Goal: Task Accomplishment & Management: Use online tool/utility

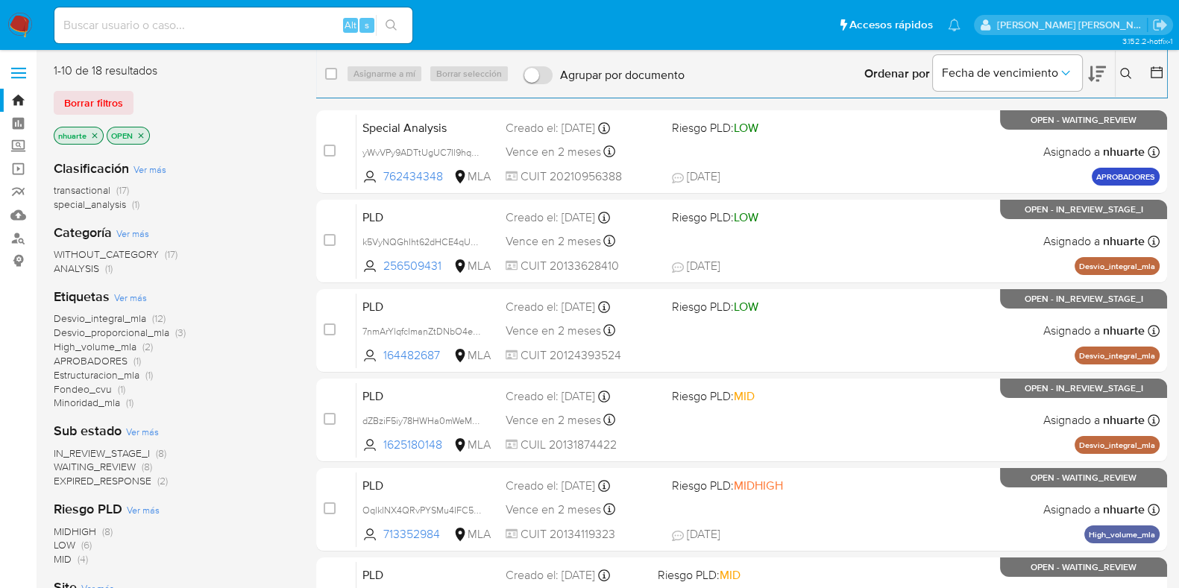
click at [109, 23] on input at bounding box center [233, 25] width 358 height 19
paste input "713352984"
type input "713352984"
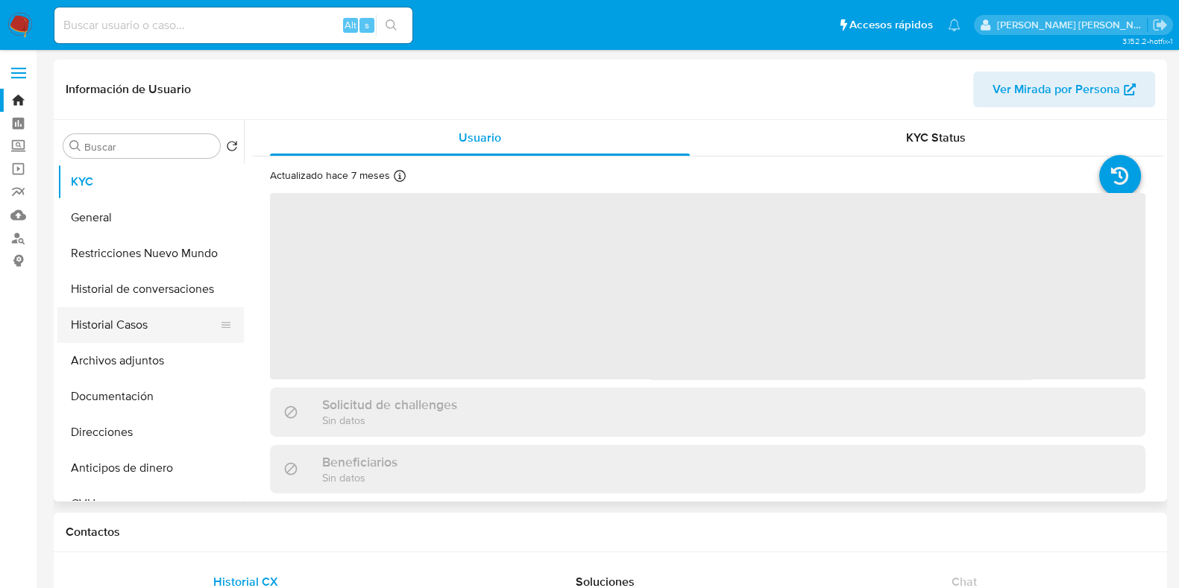
click at [148, 331] on button "Historial Casos" at bounding box center [144, 325] width 174 height 36
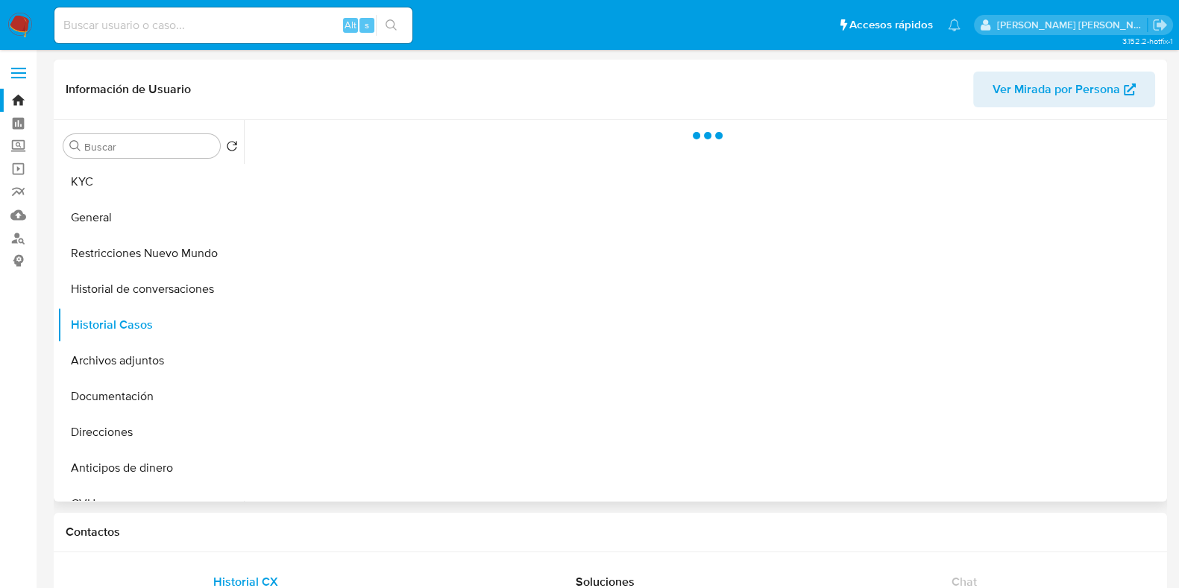
select select "10"
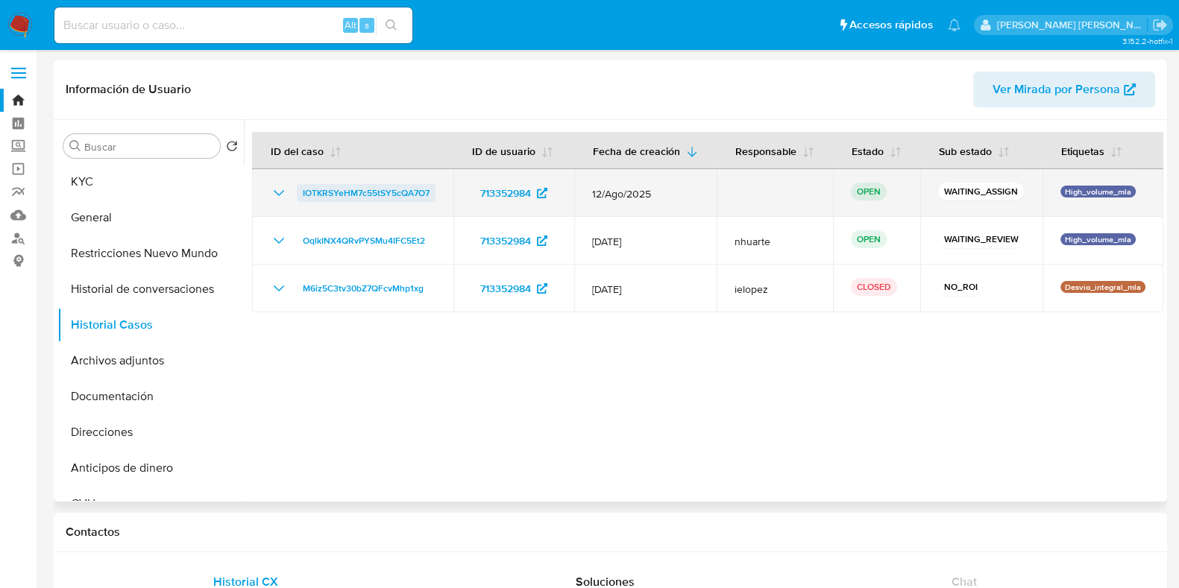
click at [363, 202] on span "IOTKRSYeHM7c55tSY5cQA7O7" at bounding box center [366, 193] width 127 height 18
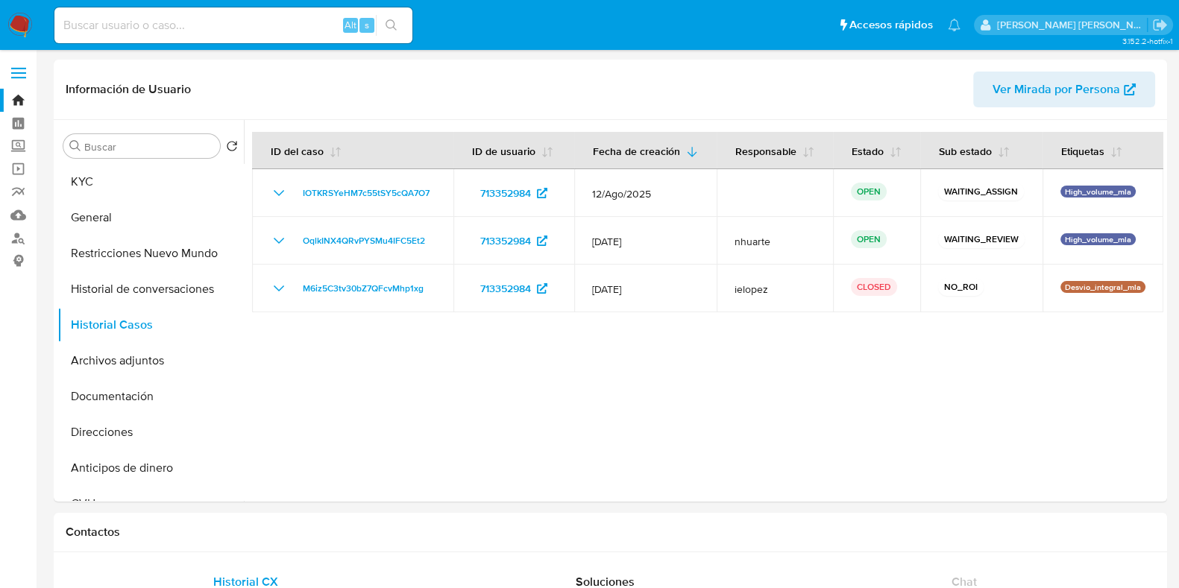
click at [119, 29] on input at bounding box center [233, 25] width 358 height 19
paste input "256509431"
type input "256509431"
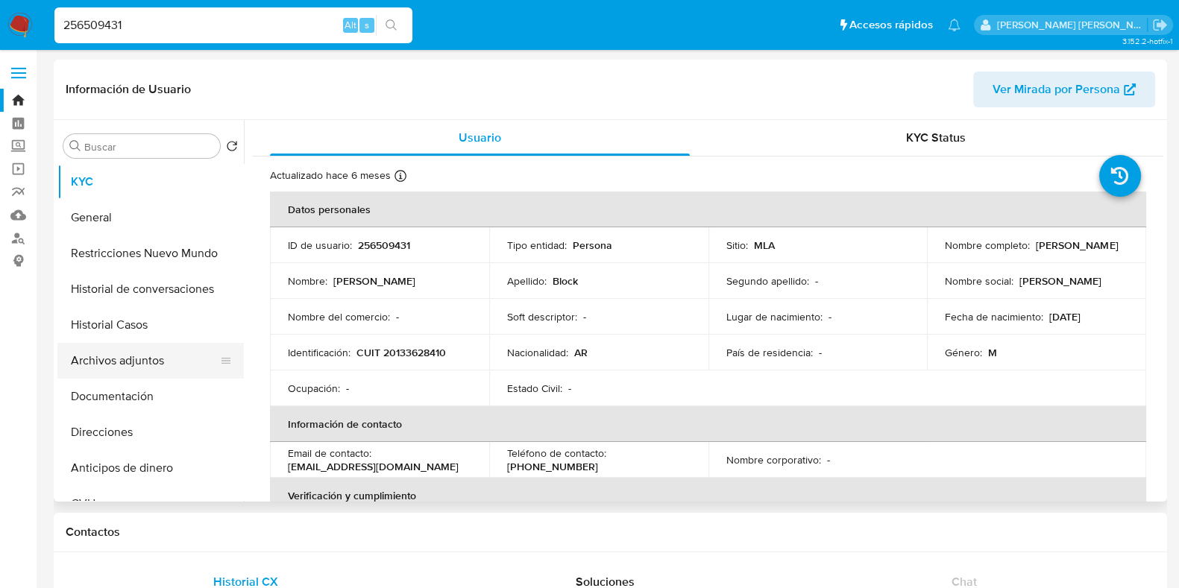
select select "10"
click at [152, 329] on button "Historial Casos" at bounding box center [144, 325] width 174 height 36
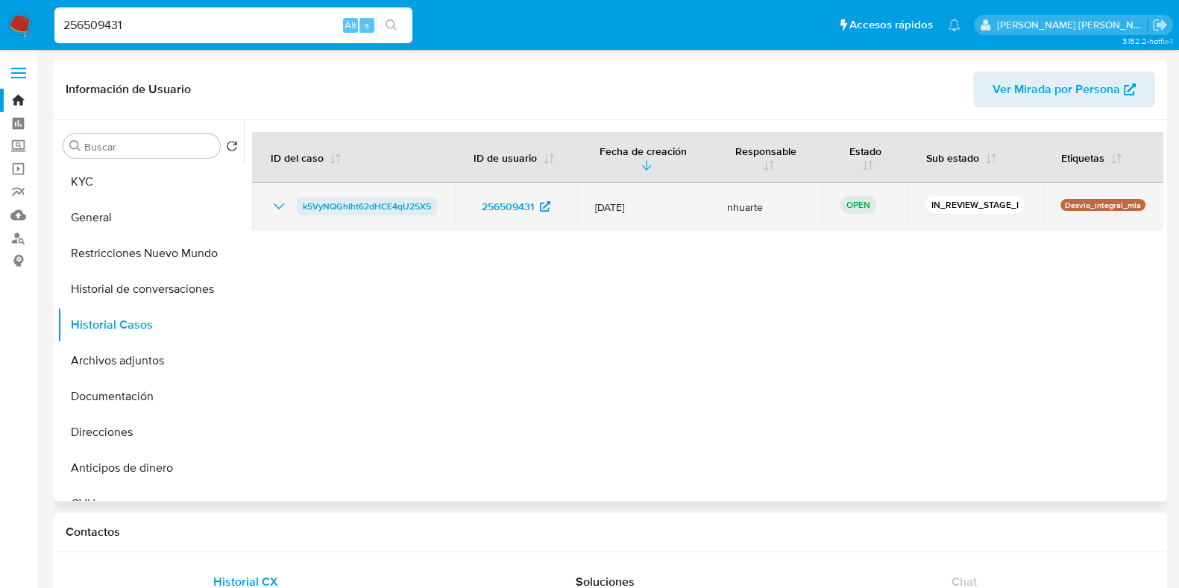
click at [370, 199] on span "k5VyNQGhIht62dHCE4qU25X5" at bounding box center [367, 207] width 128 height 18
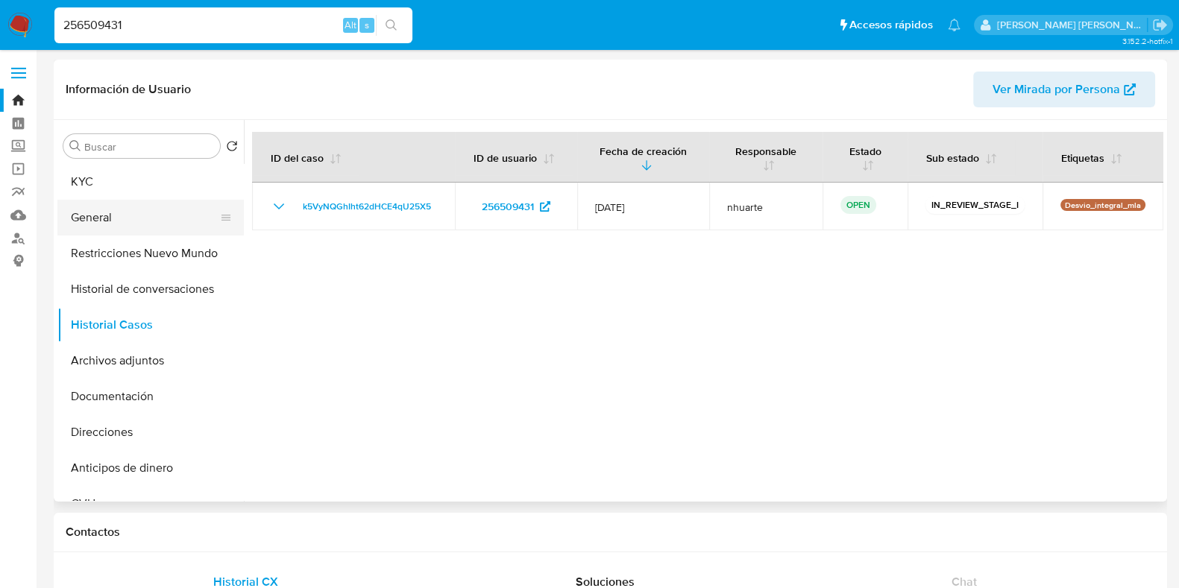
click at [169, 225] on button "General" at bounding box center [144, 218] width 174 height 36
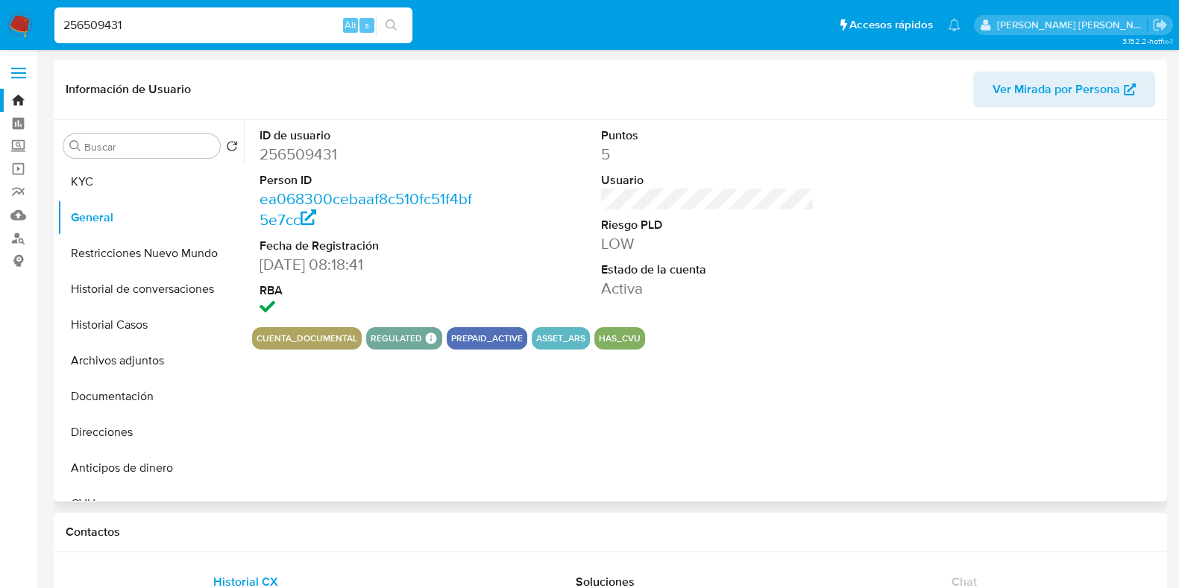
click at [317, 156] on dd "256509431" at bounding box center [365, 154] width 213 height 21
copy dd "256509431"
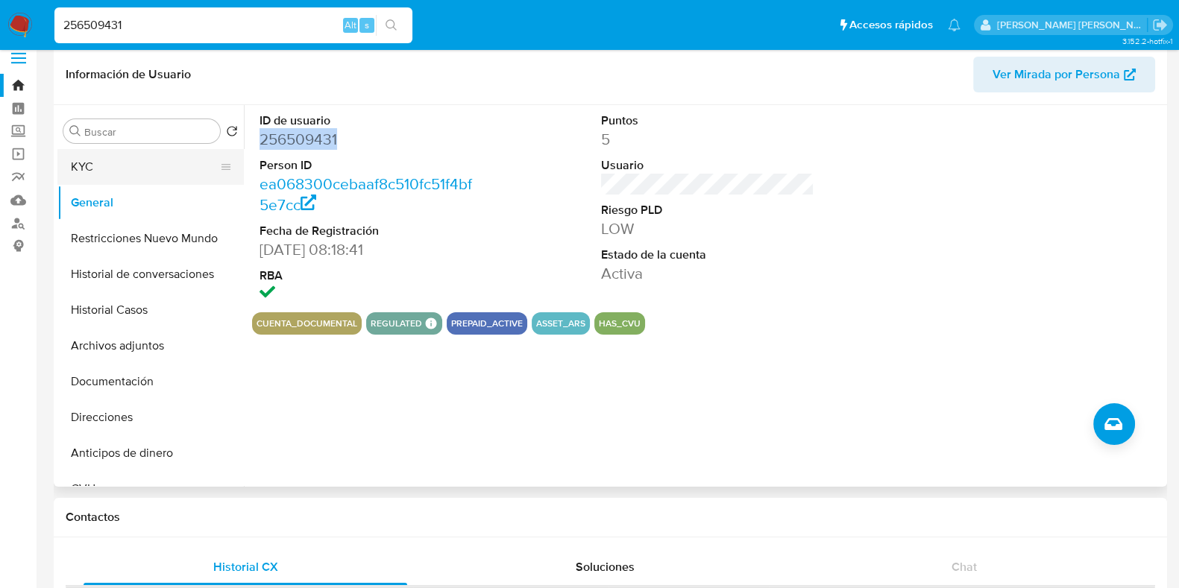
click at [112, 174] on button "KYC" at bounding box center [144, 167] width 174 height 36
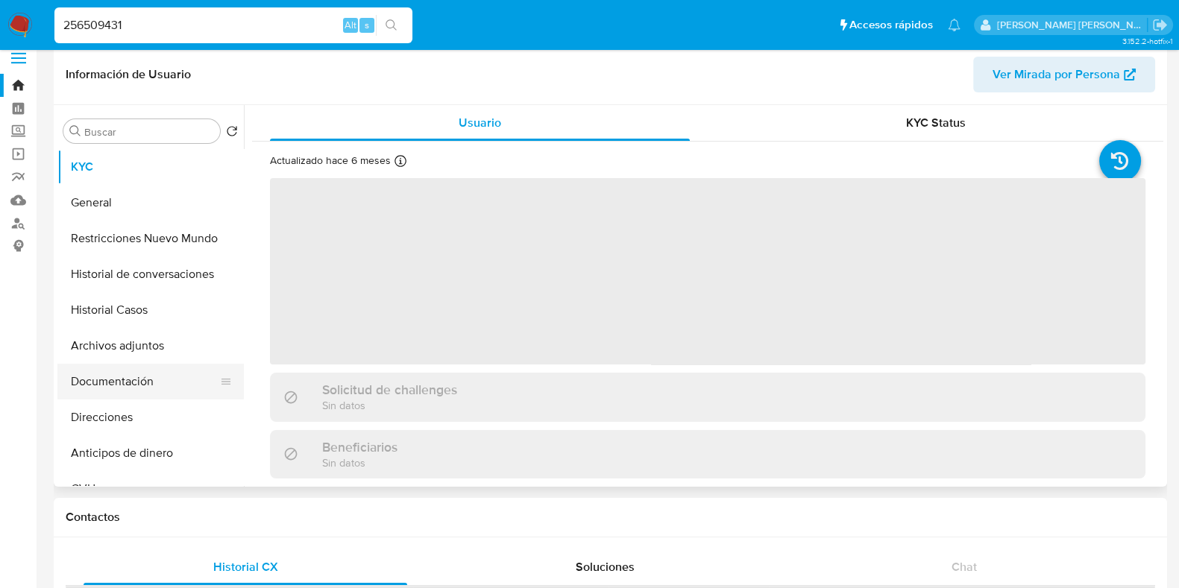
click at [125, 385] on button "Documentación" at bounding box center [144, 382] width 174 height 36
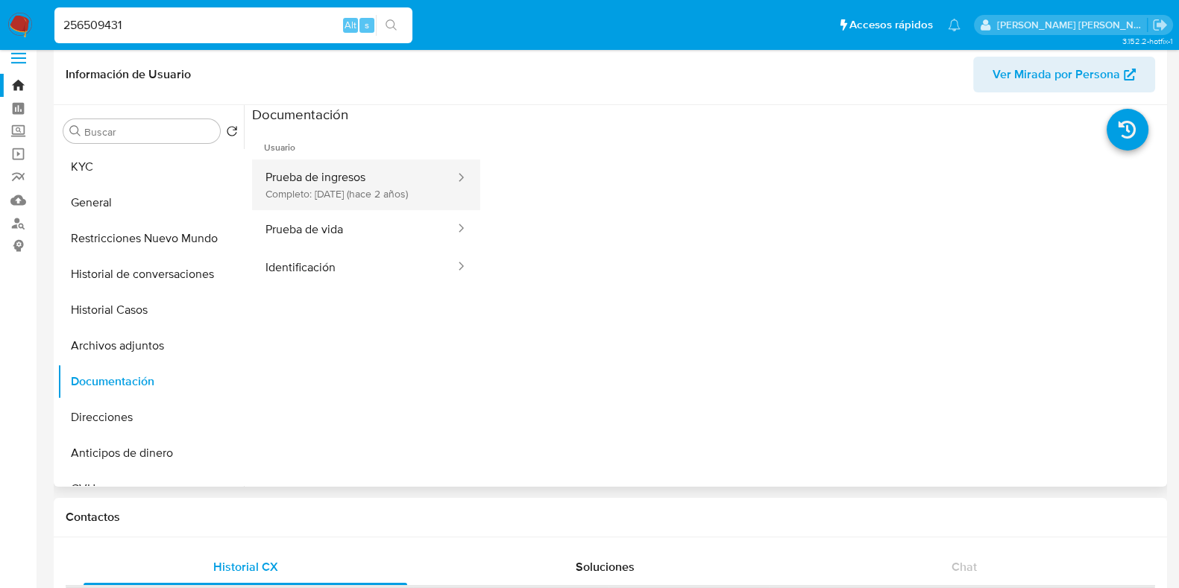
click at [332, 181] on button "Prueba de ingresos Completo: 20/12/2023 (hace 2 años)" at bounding box center [354, 185] width 204 height 51
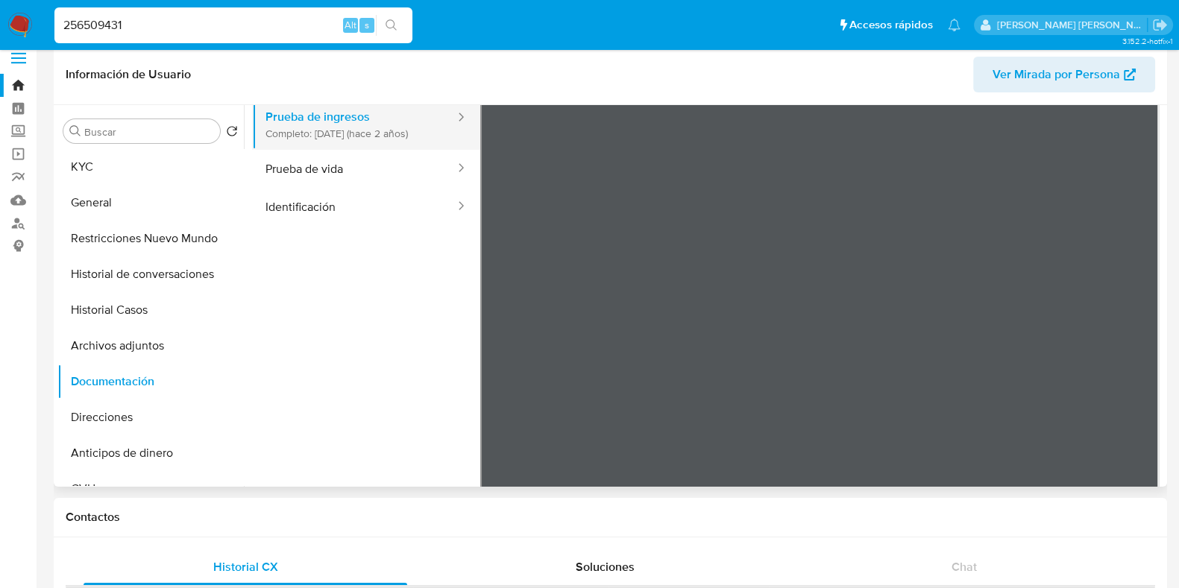
scroll to position [0, 0]
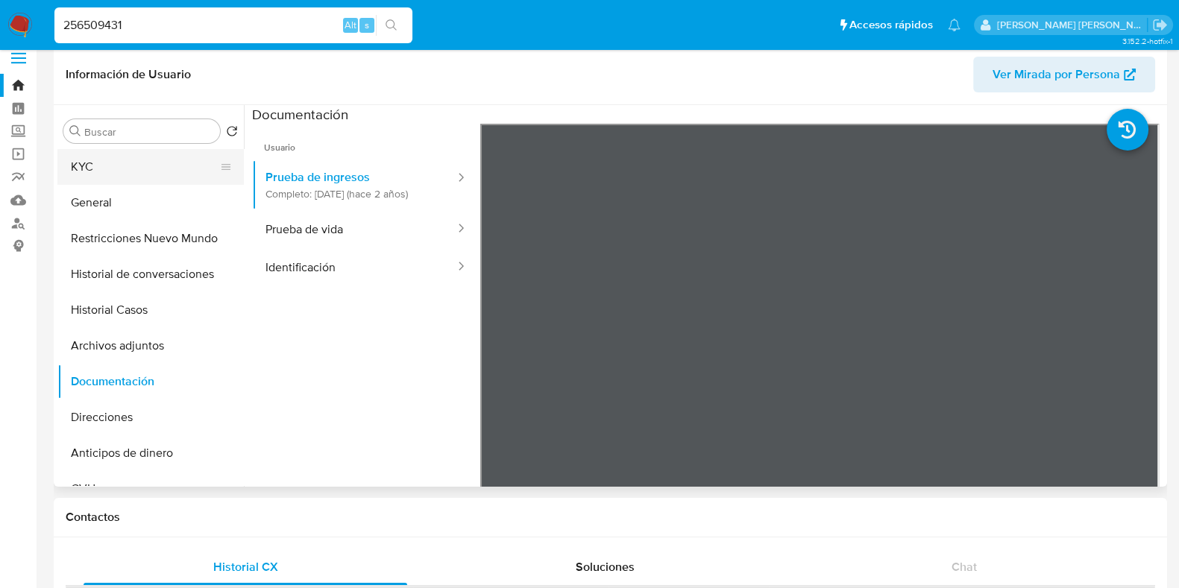
click at [138, 164] on button "KYC" at bounding box center [144, 167] width 174 height 36
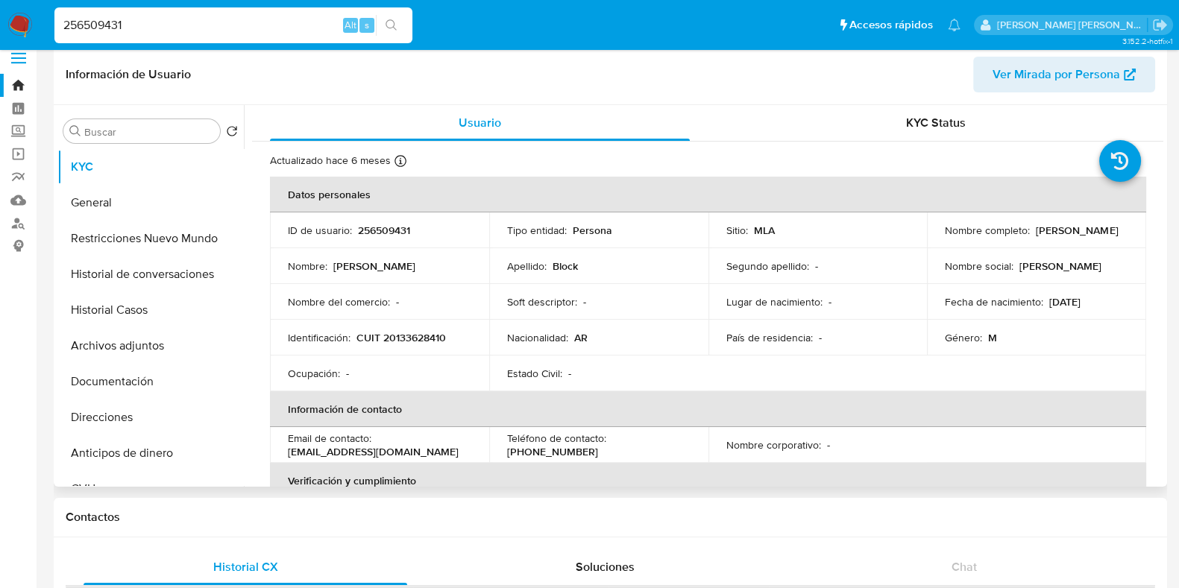
click at [410, 336] on p "CUIT 20133628410" at bounding box center [400, 337] width 89 height 13
copy p "20133628410"
drag, startPoint x: 289, startPoint y: 453, endPoint x: 402, endPoint y: 453, distance: 113.3
click at [402, 453] on div "Email de contacto : omarblock5@gmail.com" at bounding box center [379, 445] width 183 height 27
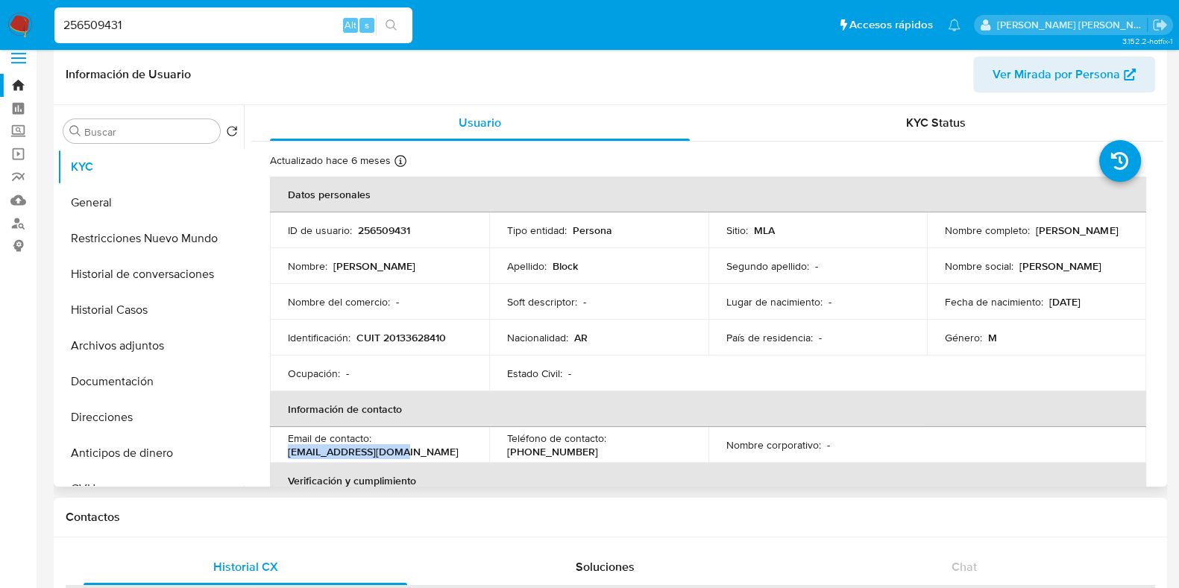
copy p "omarblock5@gmail.com"
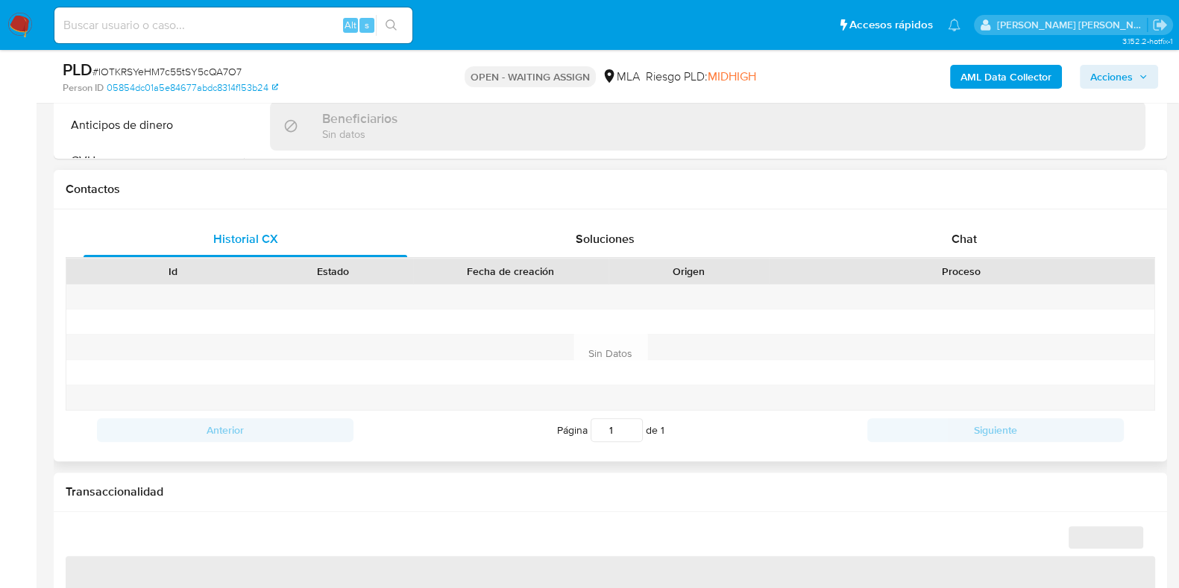
scroll to position [652, 0]
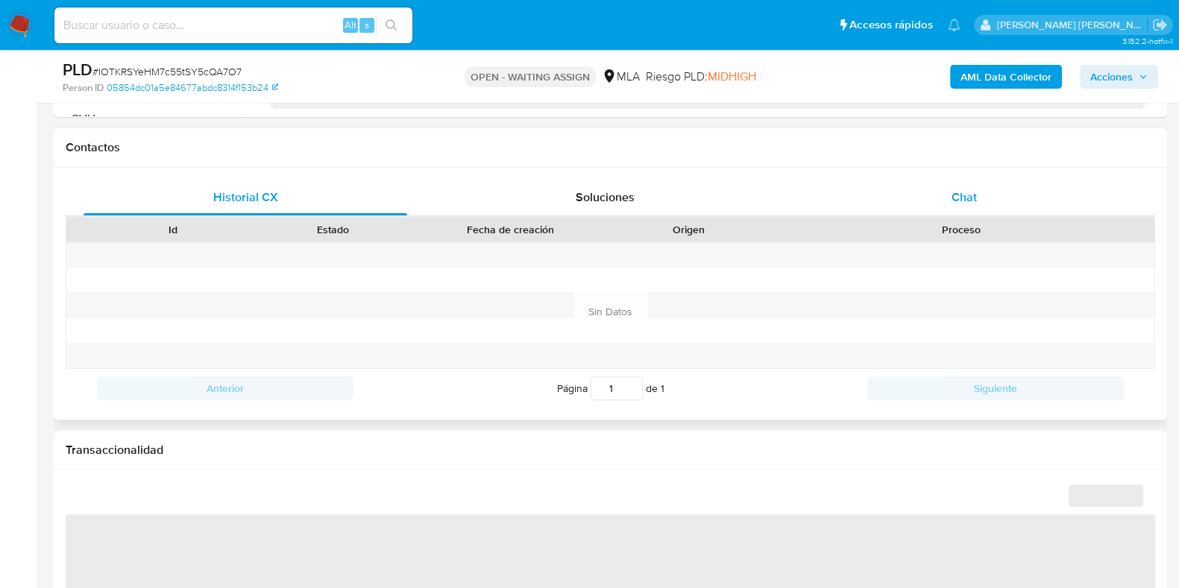
click at [949, 189] on div "Chat" at bounding box center [964, 198] width 324 height 36
select select "10"
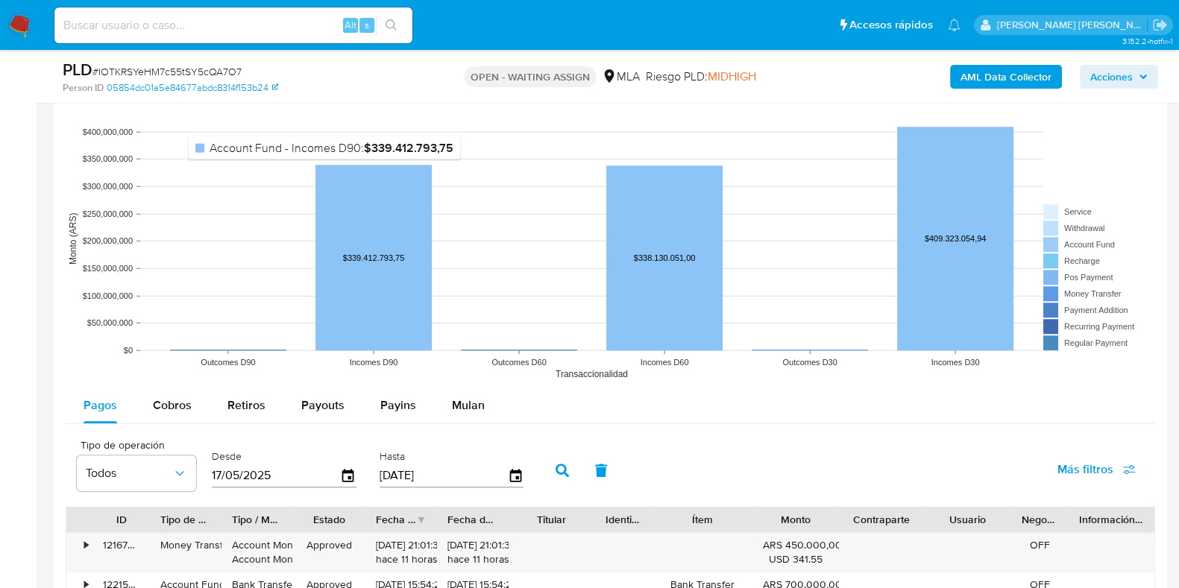
scroll to position [1584, 0]
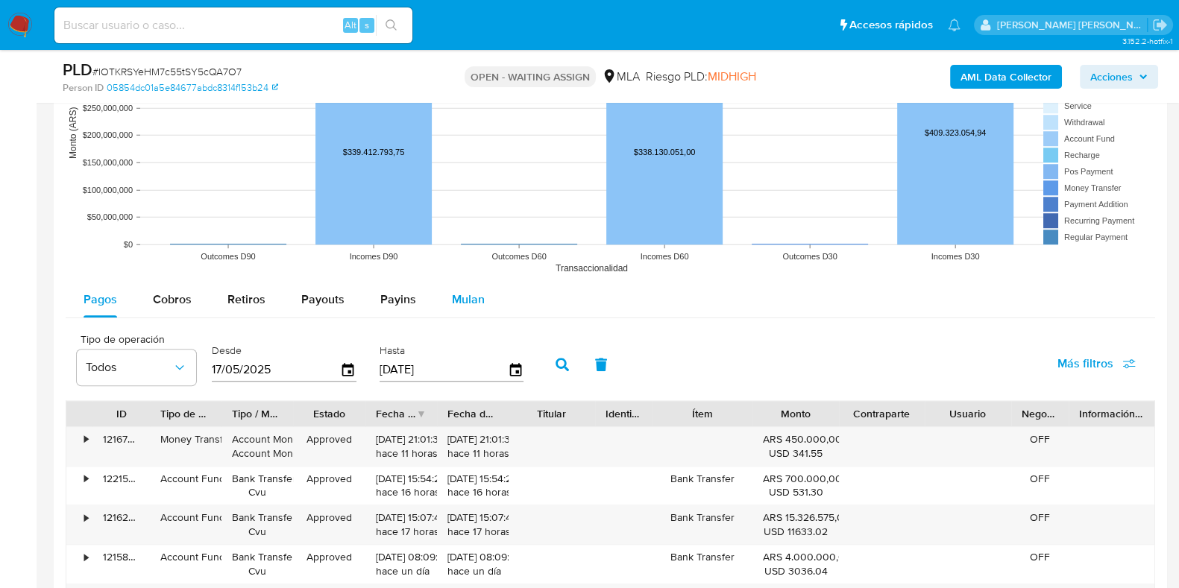
click at [464, 299] on span "Mulan" at bounding box center [468, 299] width 33 height 17
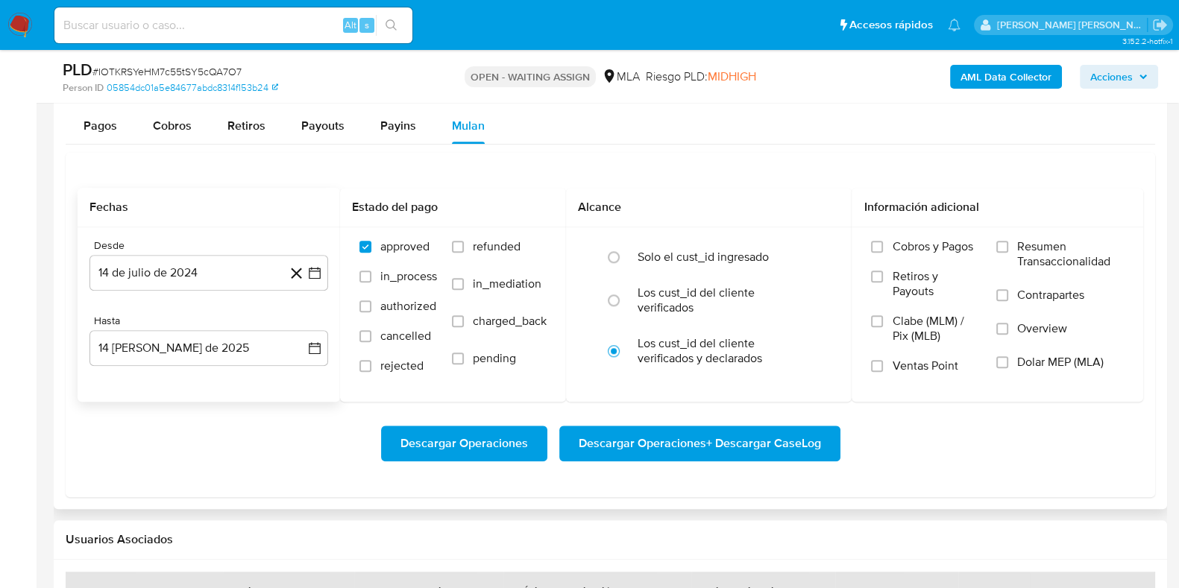
scroll to position [1771, 0]
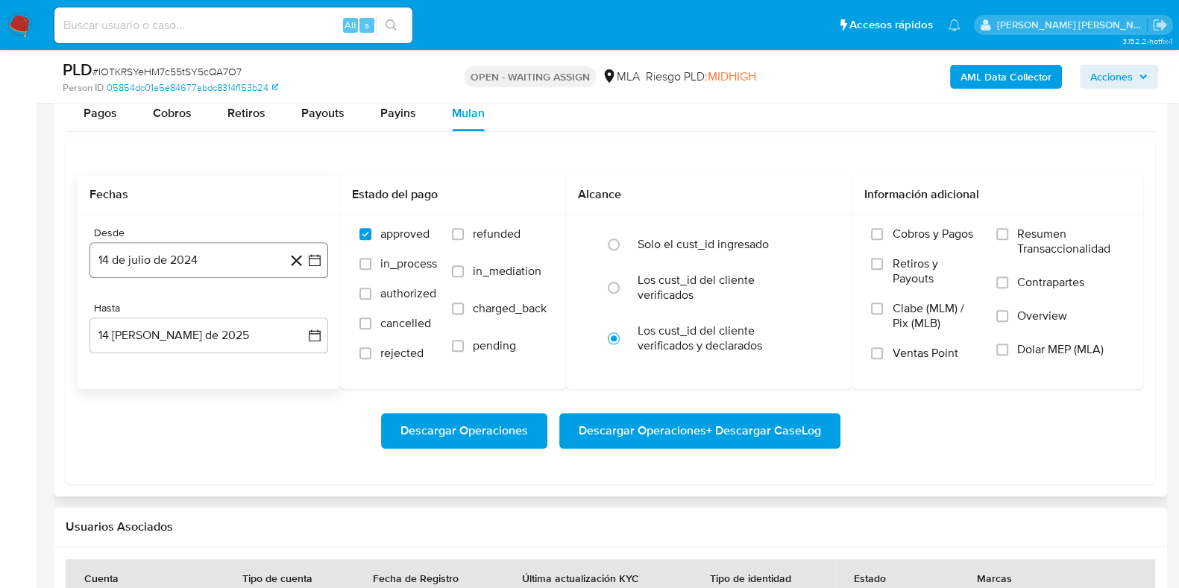
click at [211, 262] on button "14 de julio de 2024" at bounding box center [208, 260] width 239 height 36
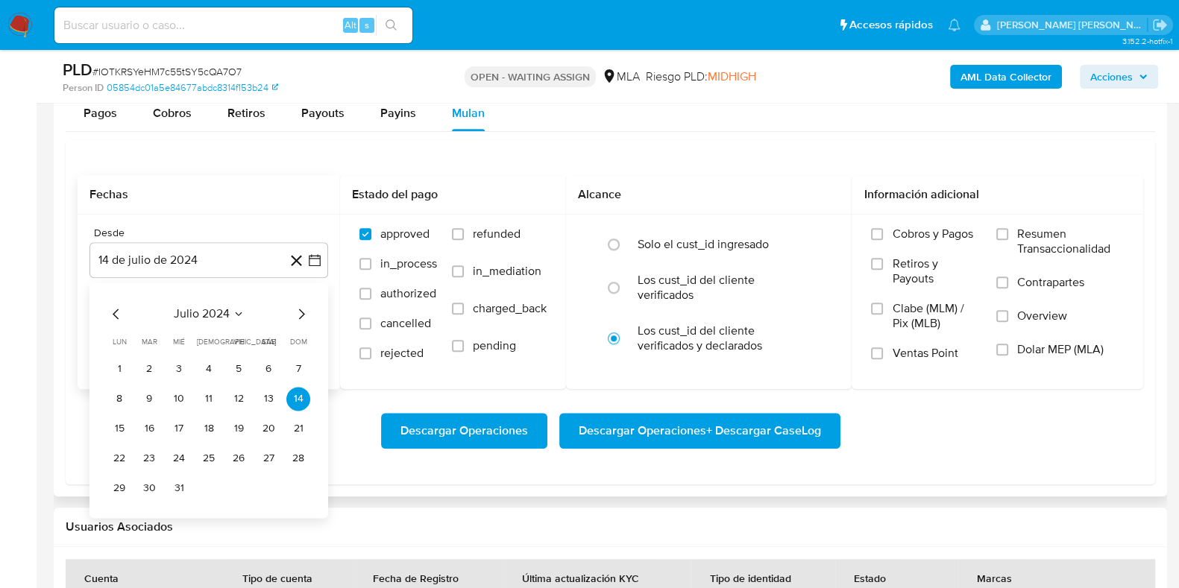
click at [298, 317] on icon "Mes siguiente" at bounding box center [301, 314] width 18 height 18
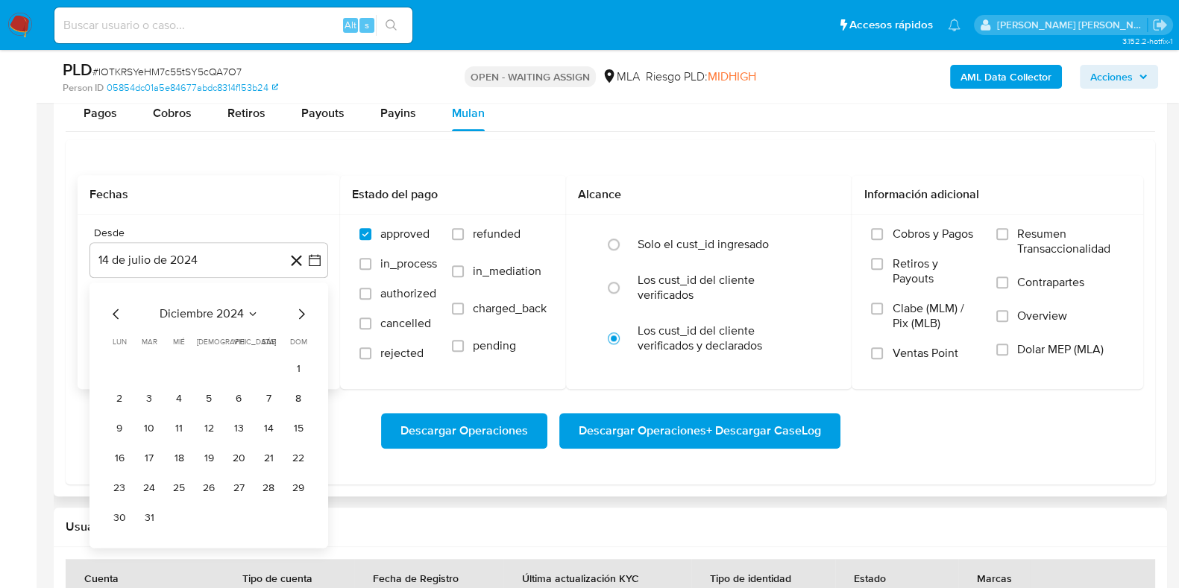
click at [298, 317] on icon "Mes siguiente" at bounding box center [301, 314] width 18 height 18
click at [262, 367] on button "1" at bounding box center [268, 369] width 24 height 24
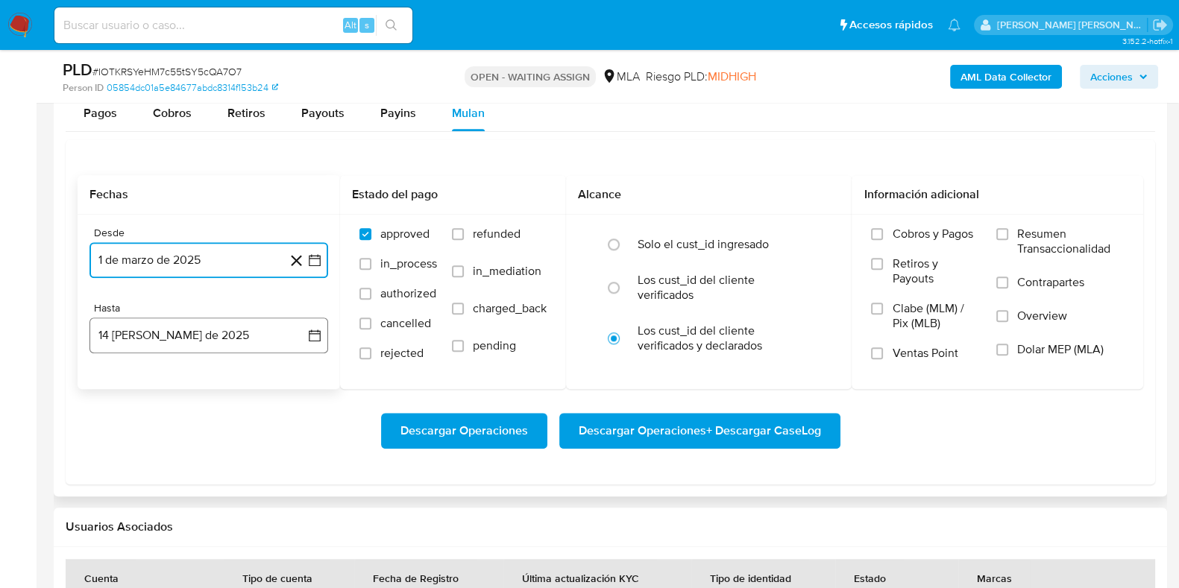
click at [239, 335] on button "14 de agosto de 2025" at bounding box center [208, 336] width 239 height 36
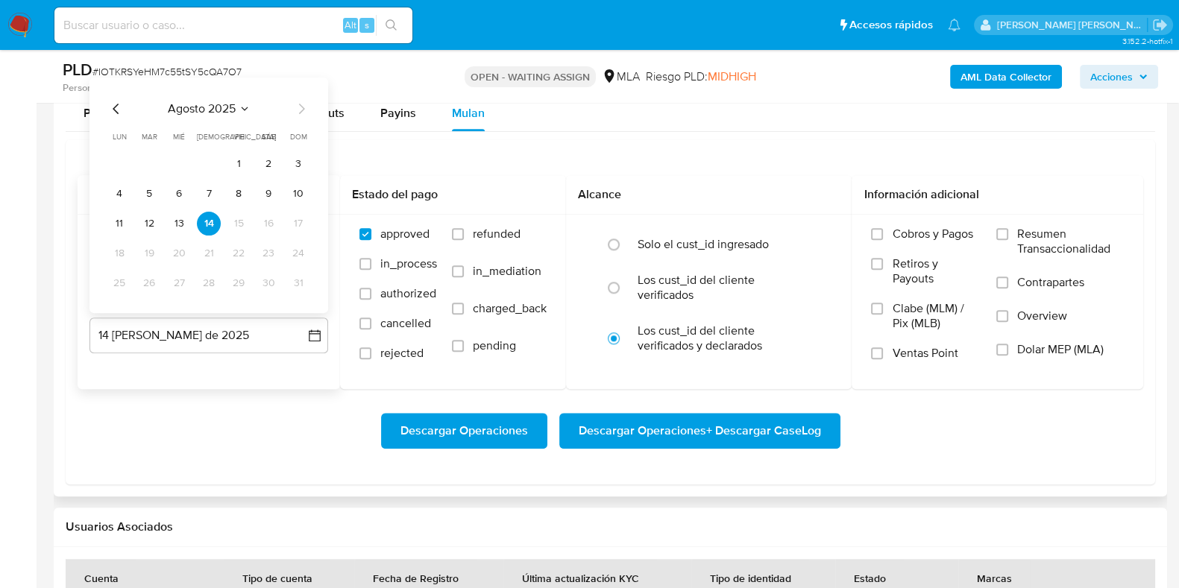
click at [119, 111] on icon "Mes anterior" at bounding box center [116, 109] width 18 height 18
click at [115, 113] on icon "Mes anterior" at bounding box center [116, 109] width 18 height 18
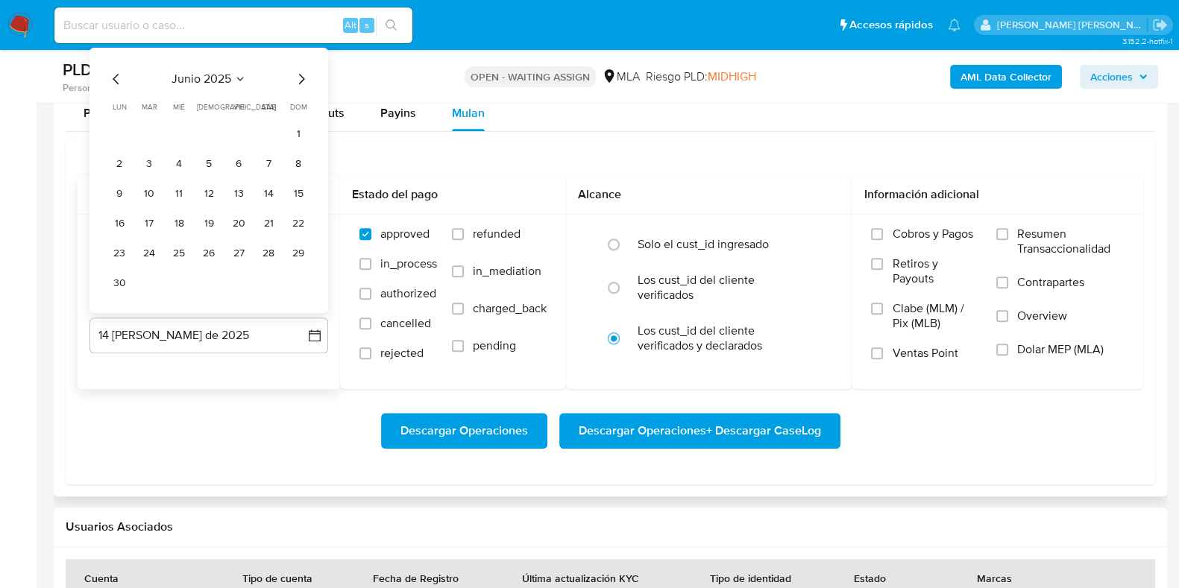
click at [298, 86] on icon "Mes siguiente" at bounding box center [301, 79] width 18 height 18
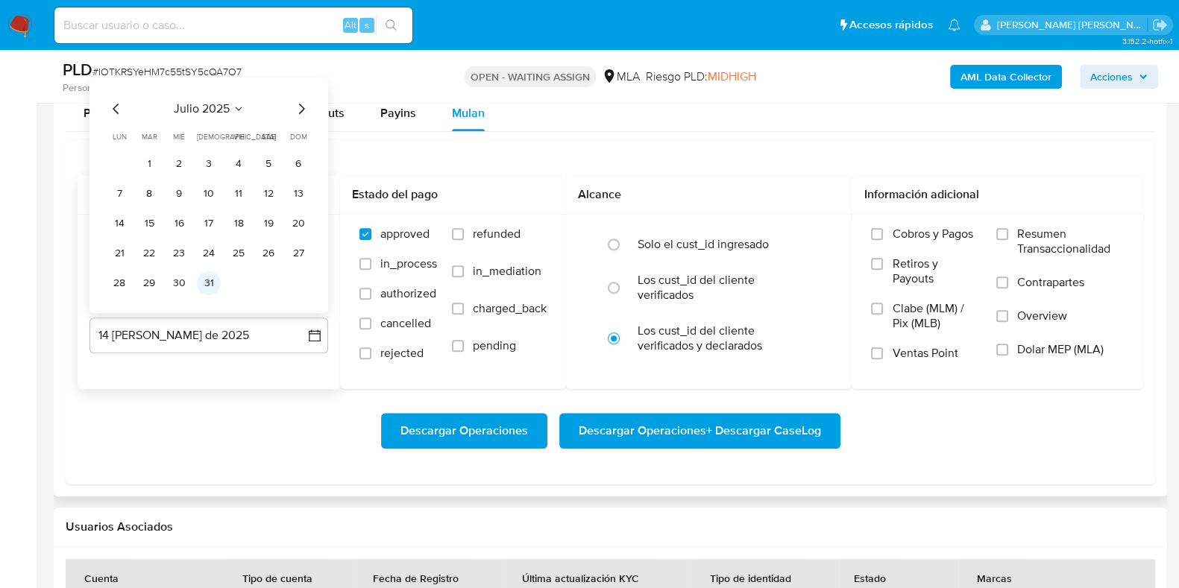
click at [212, 283] on button "31" at bounding box center [209, 283] width 24 height 24
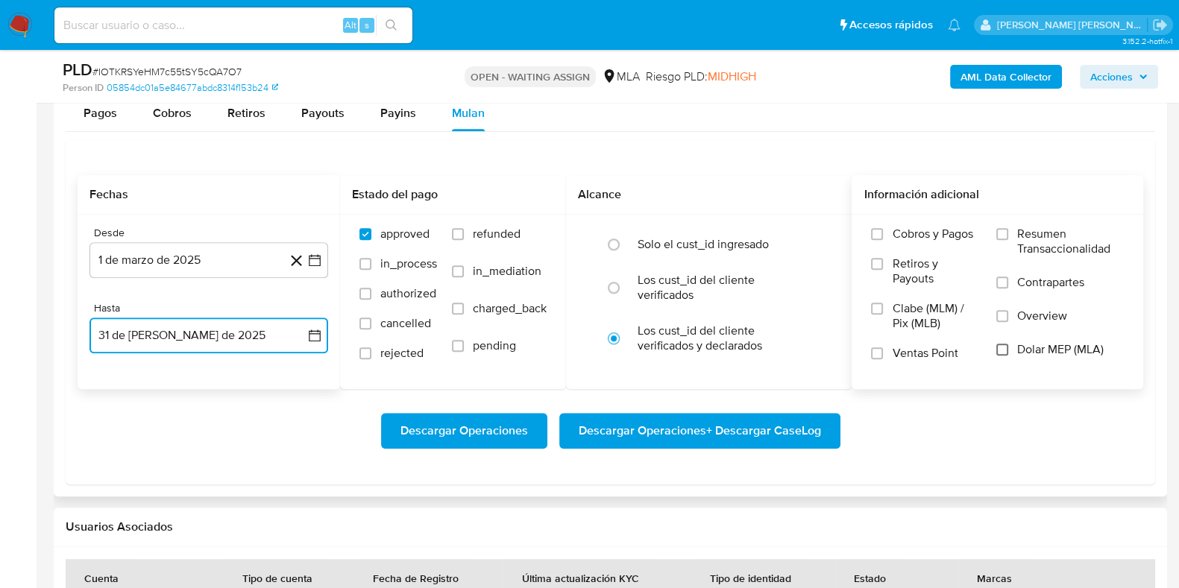
click at [1001, 351] on input "Dolar MEP (MLA)" at bounding box center [1002, 350] width 12 height 12
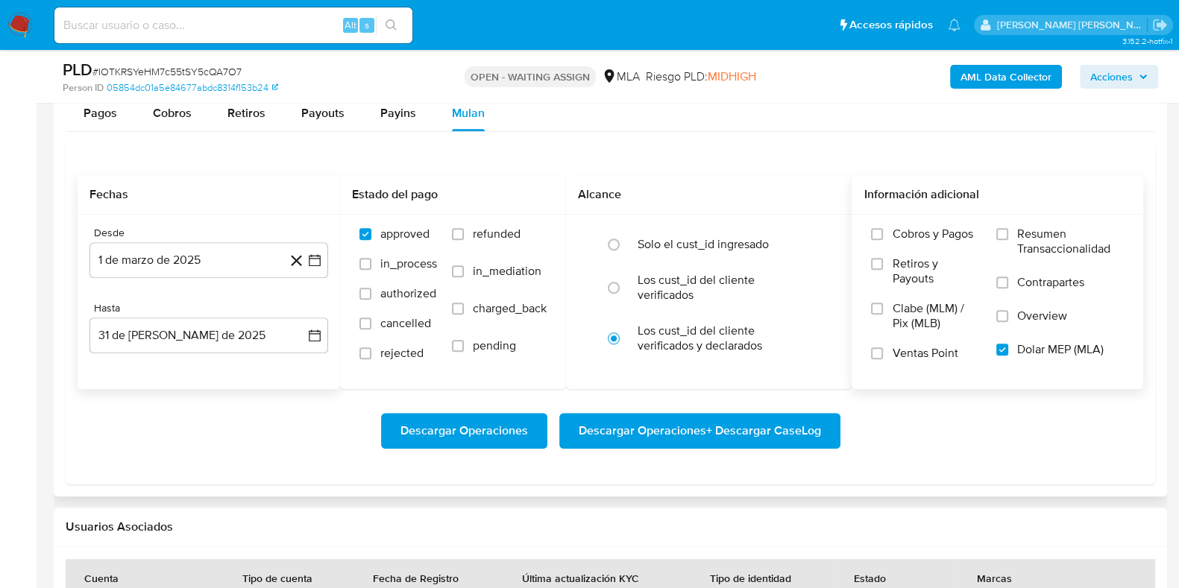
click at [712, 427] on span "Descargar Operaciones + Descargar CaseLog" at bounding box center [700, 431] width 242 height 33
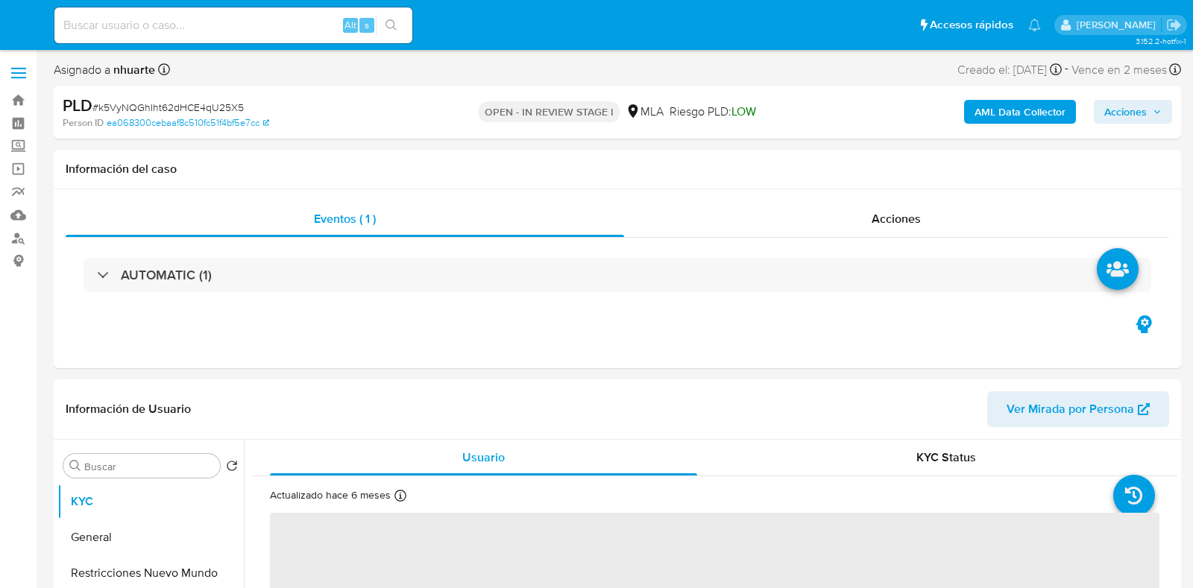
select select "10"
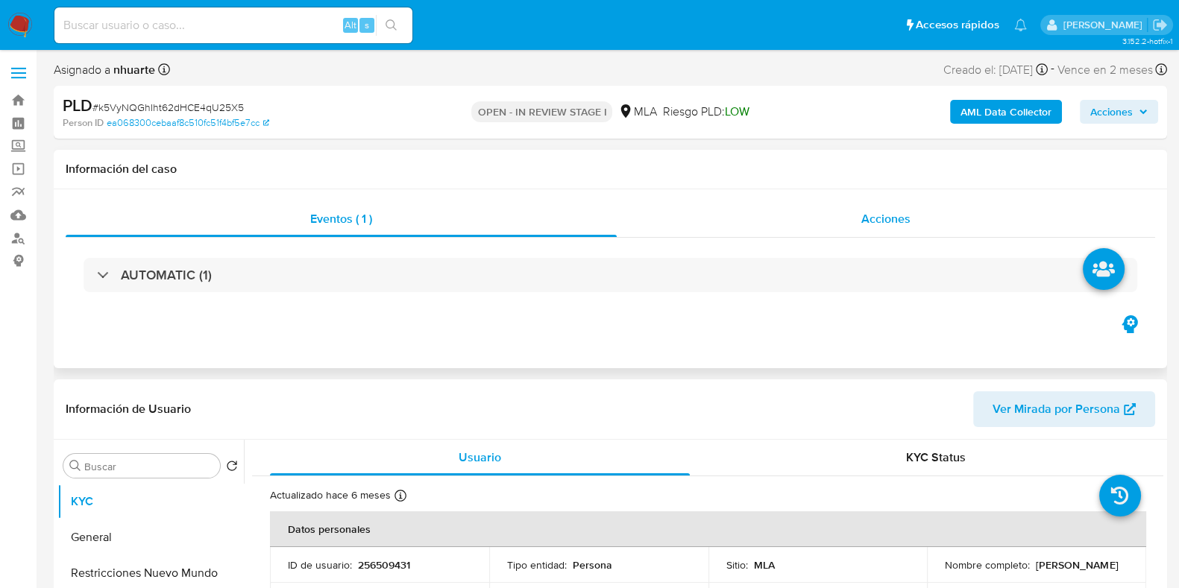
click at [856, 234] on div "Acciones" at bounding box center [886, 219] width 538 height 36
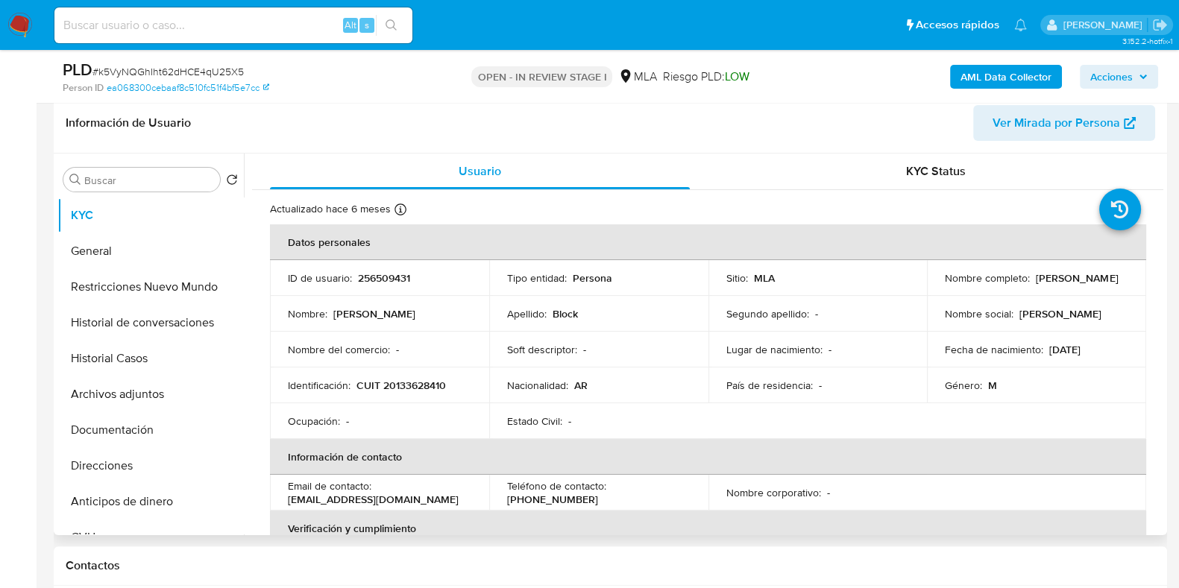
scroll to position [372, 0]
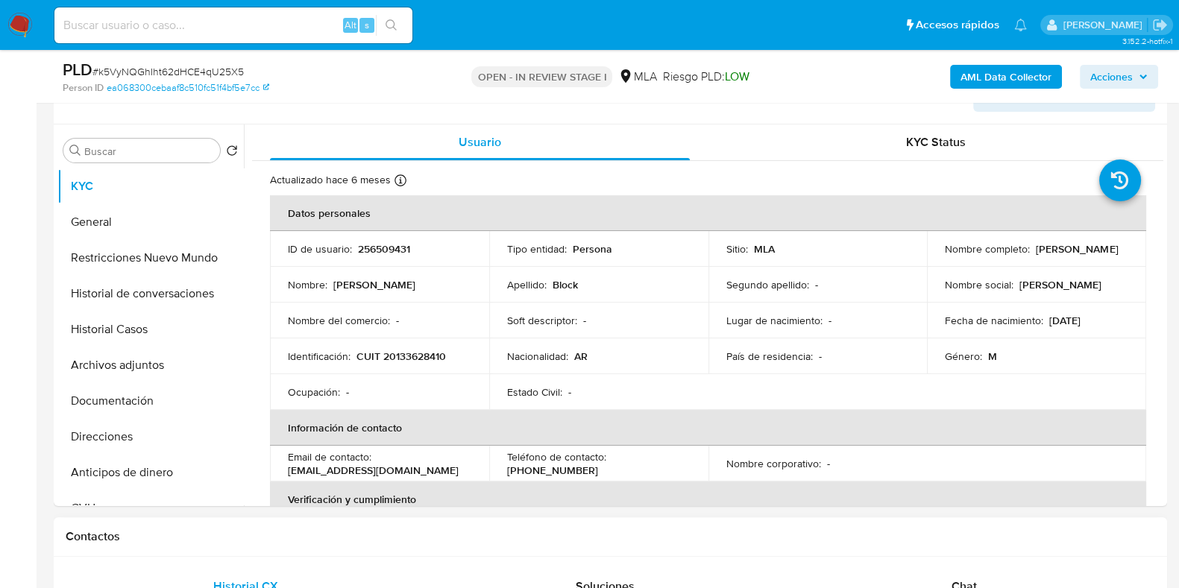
drag, startPoint x: 966, startPoint y: 584, endPoint x: 960, endPoint y: 565, distance: 19.8
click at [966, 584] on span "Chat" at bounding box center [963, 586] width 25 height 17
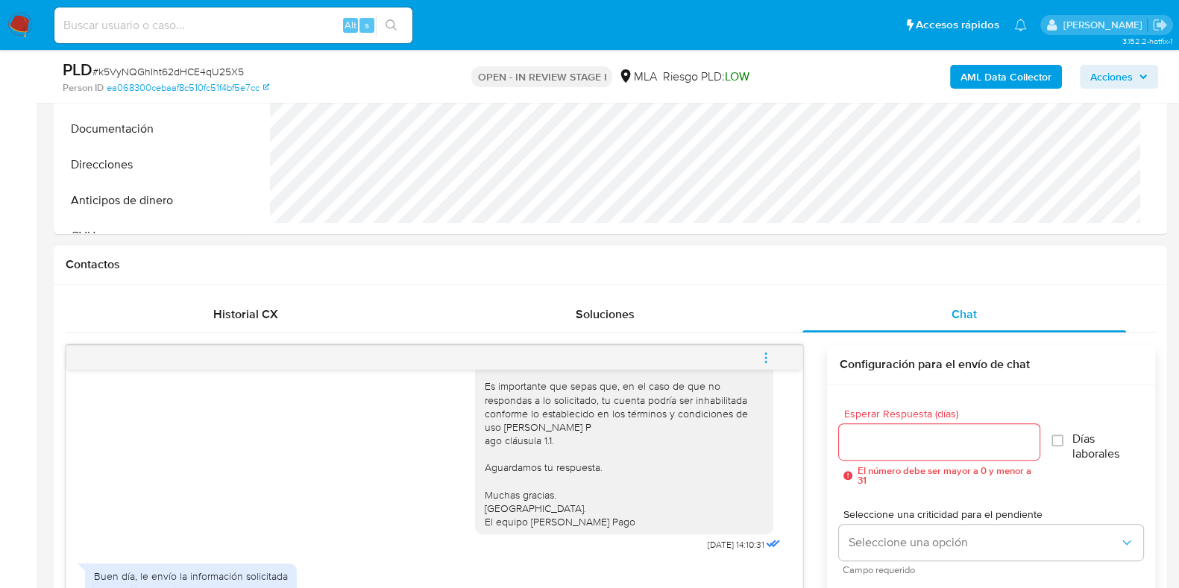
scroll to position [745, 0]
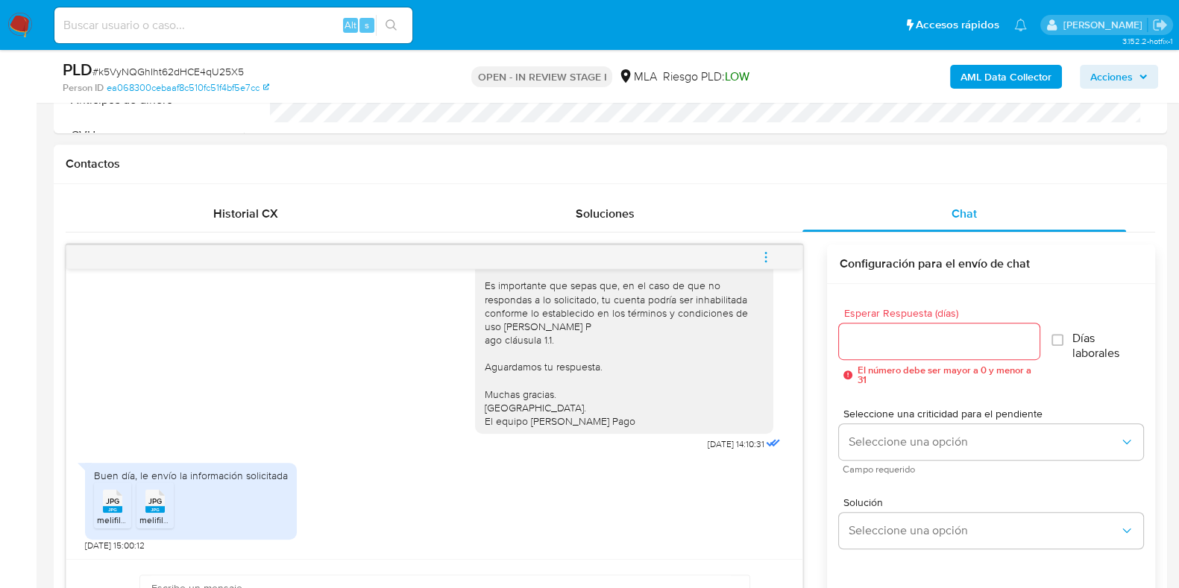
click at [107, 501] on span "JPG" at bounding box center [112, 502] width 13 height 10
click at [155, 504] on span "JPG" at bounding box center [154, 502] width 13 height 10
click at [764, 262] on span "menu-action" at bounding box center [765, 257] width 13 height 36
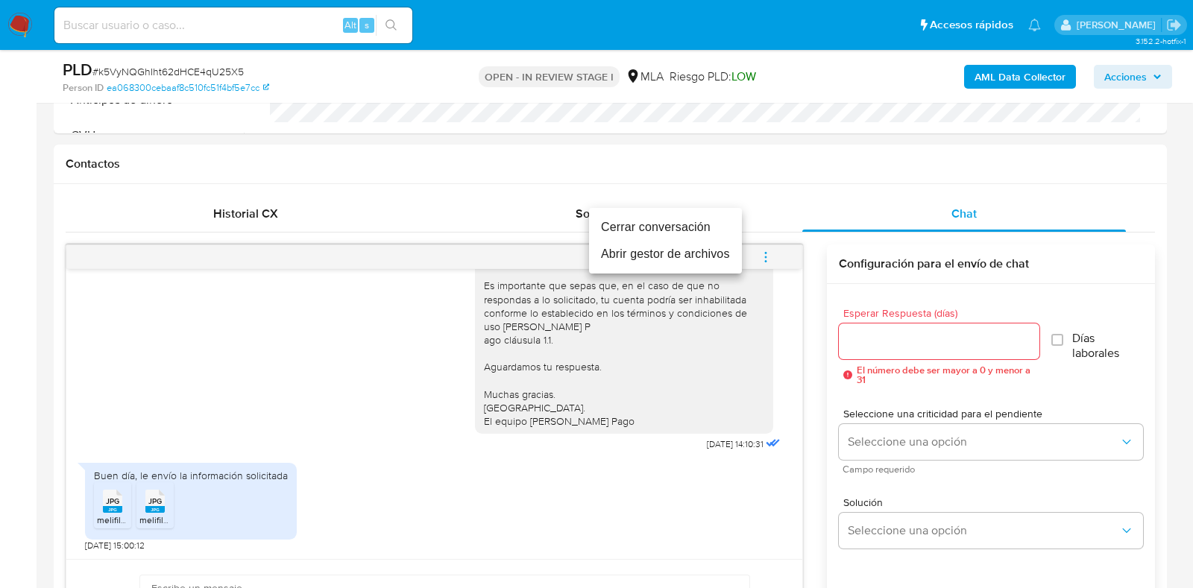
click at [690, 226] on li "Cerrar conversación" at bounding box center [665, 227] width 153 height 27
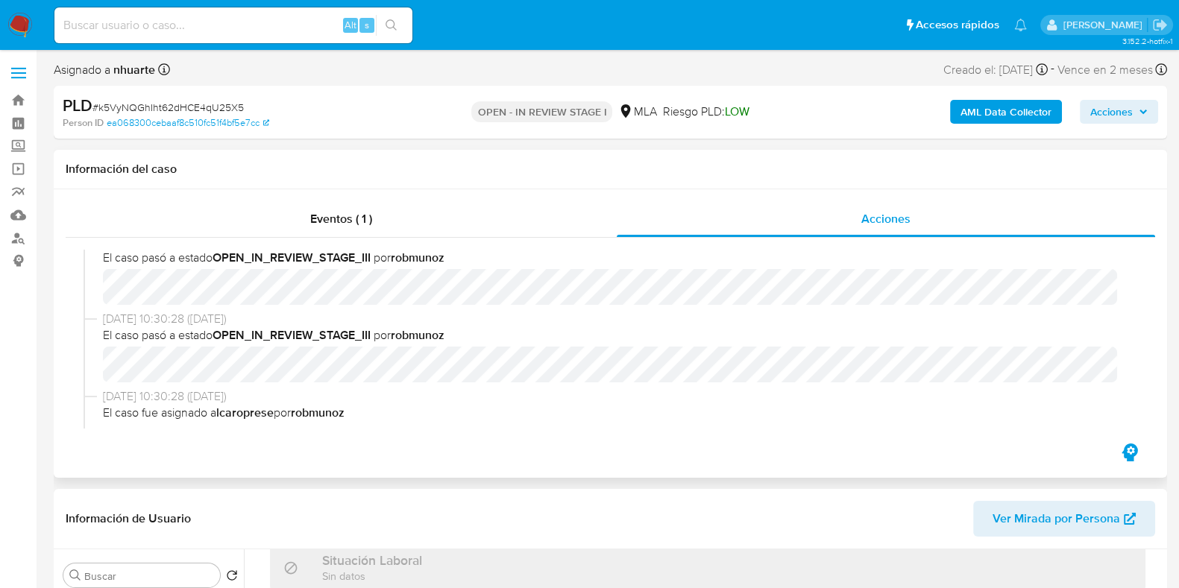
scroll to position [280, 0]
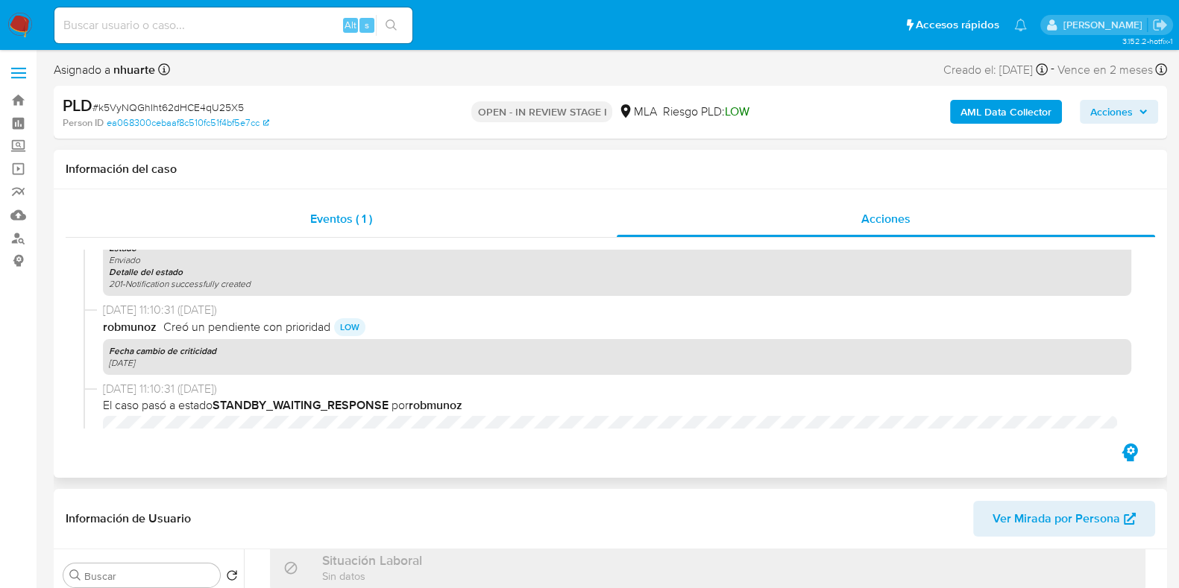
click at [310, 215] on span "Eventos ( 1 )" at bounding box center [341, 218] width 62 height 17
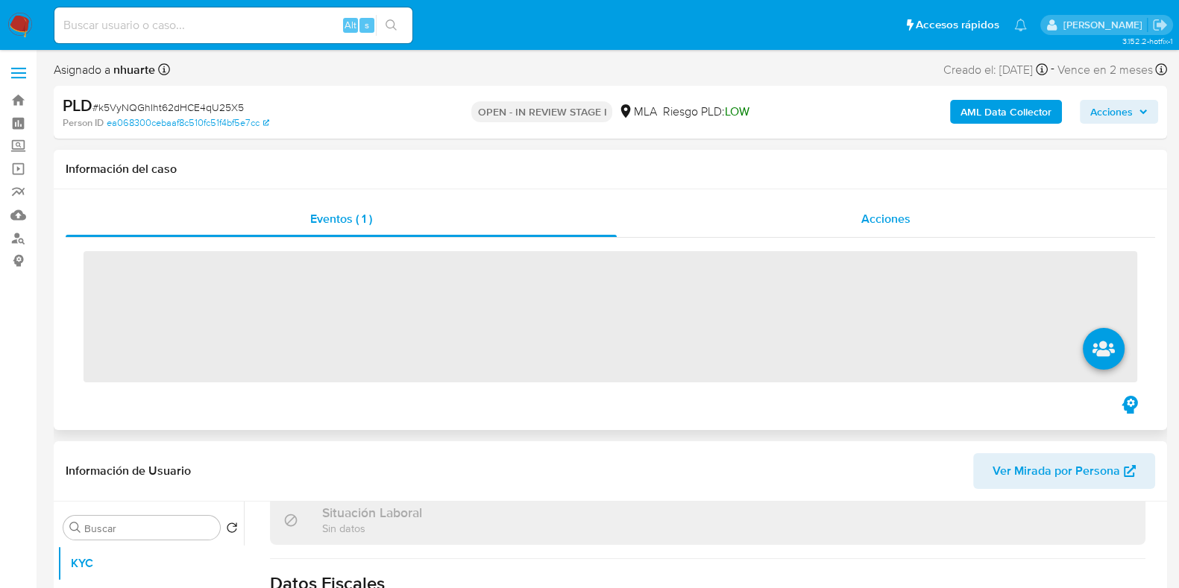
click at [872, 215] on span "Acciones" at bounding box center [885, 218] width 49 height 17
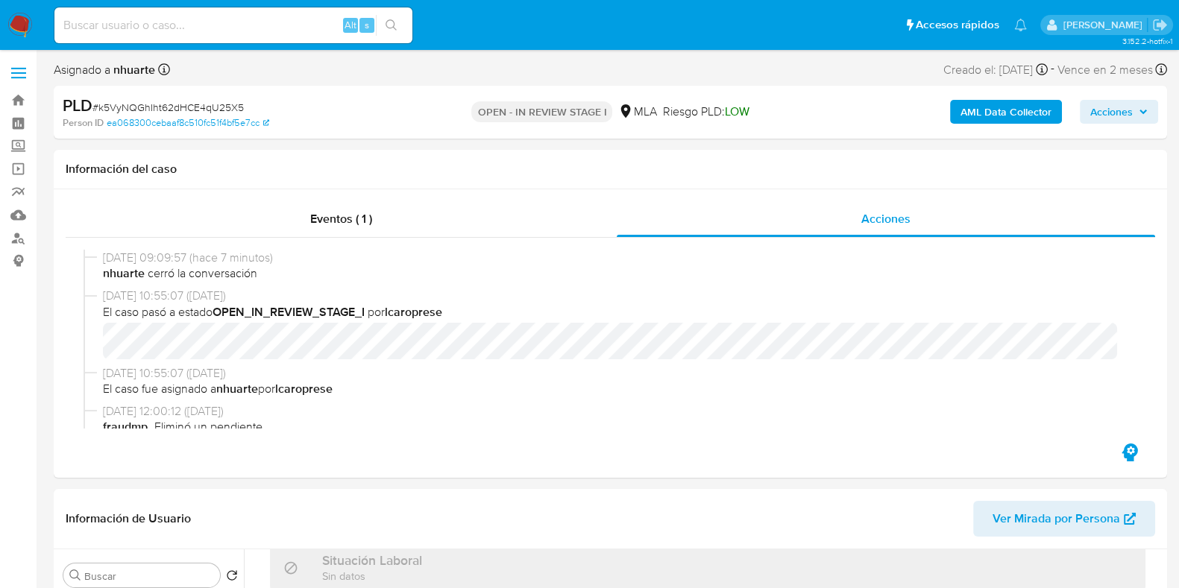
click at [994, 118] on b "AML Data Collector" at bounding box center [1005, 112] width 91 height 24
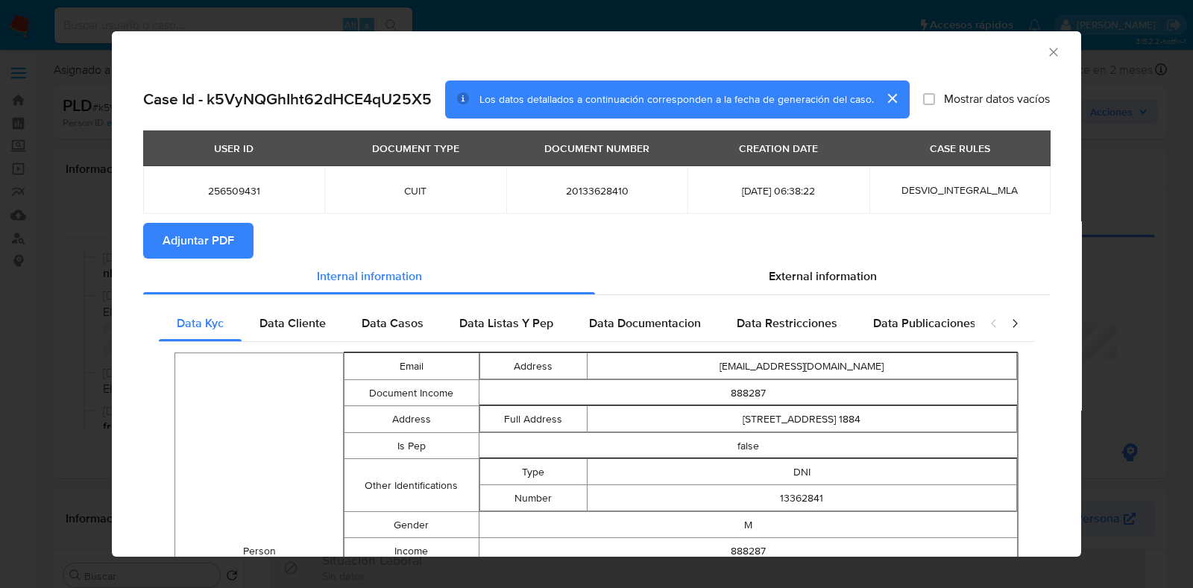
click at [230, 248] on span "Adjuntar PDF" at bounding box center [199, 240] width 72 height 33
click at [1049, 51] on icon "Cerrar ventana" at bounding box center [1053, 52] width 8 height 8
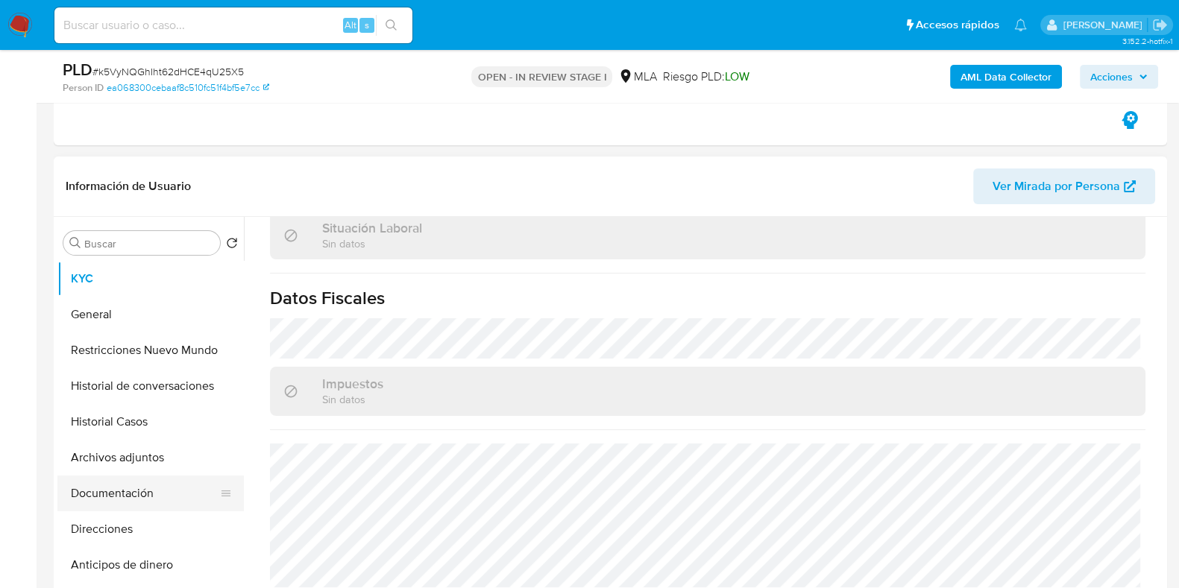
scroll to position [92, 0]
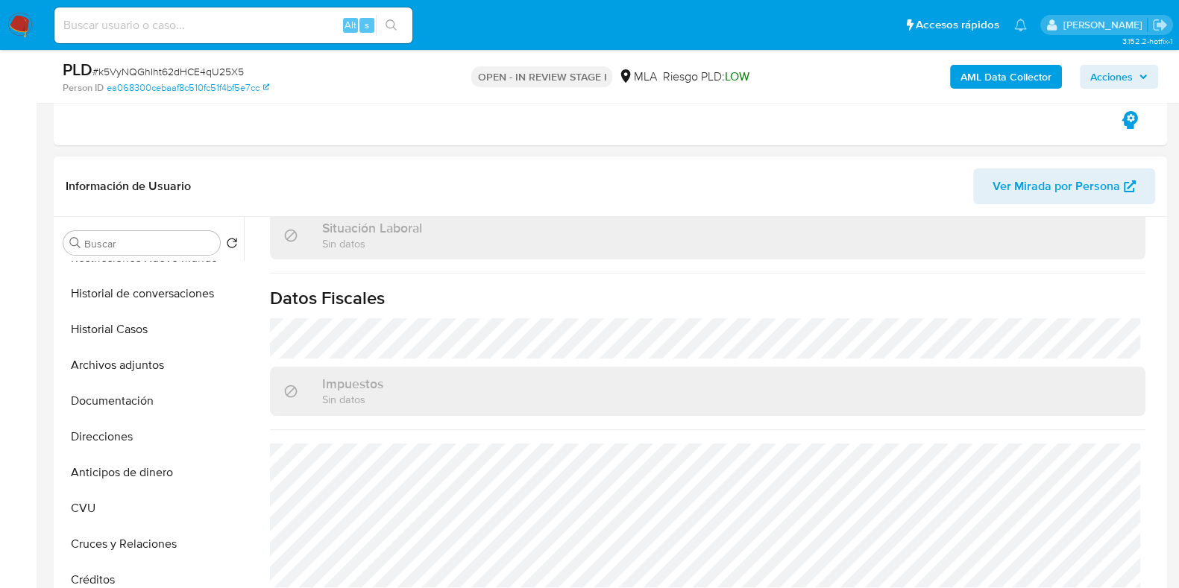
click at [157, 365] on button "Archivos adjuntos" at bounding box center [150, 365] width 186 height 36
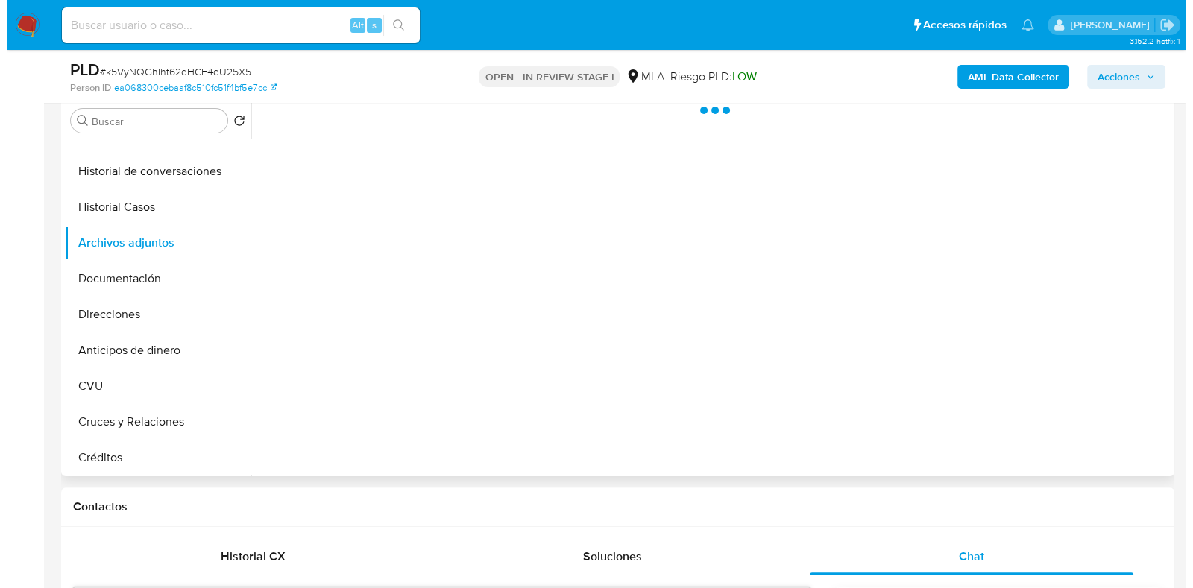
scroll to position [372, 0]
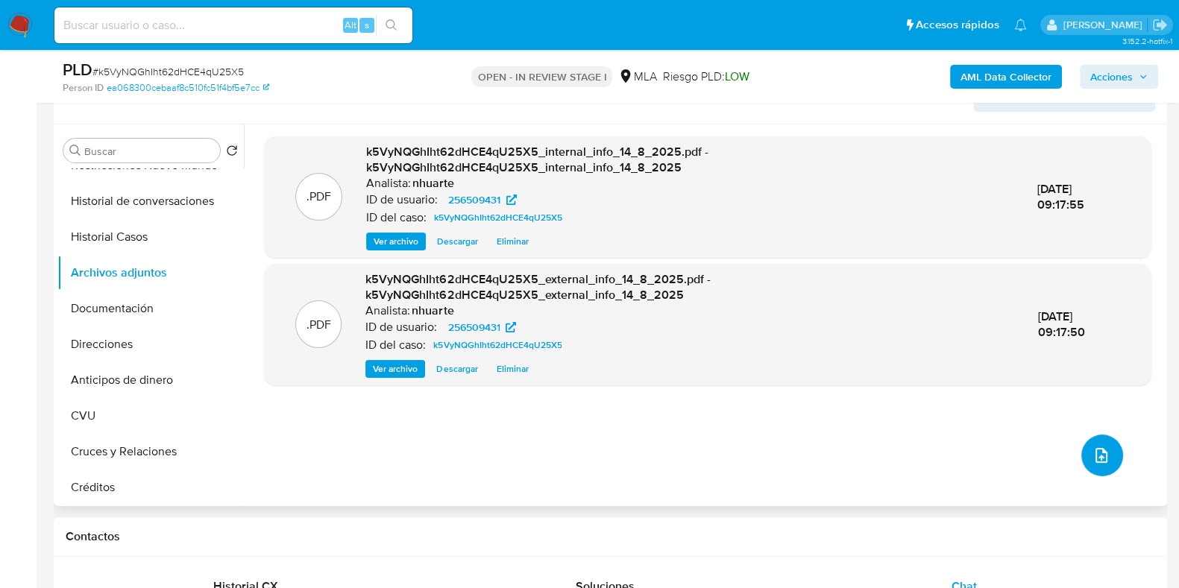
click at [1107, 459] on button "upload-file" at bounding box center [1102, 456] width 42 height 42
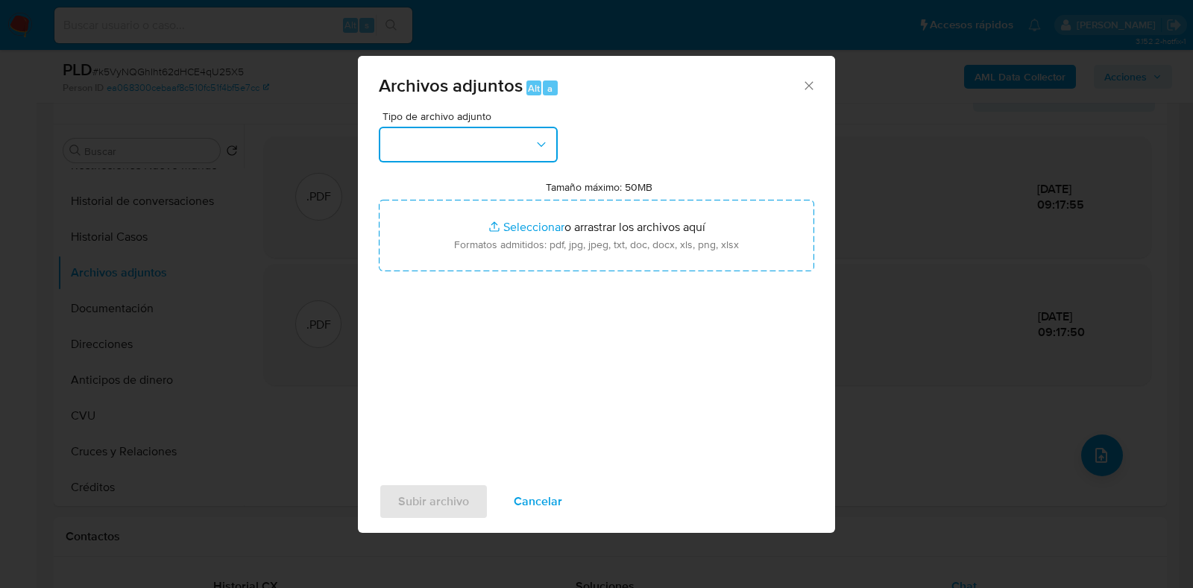
click at [541, 139] on icon "button" at bounding box center [541, 144] width 15 height 15
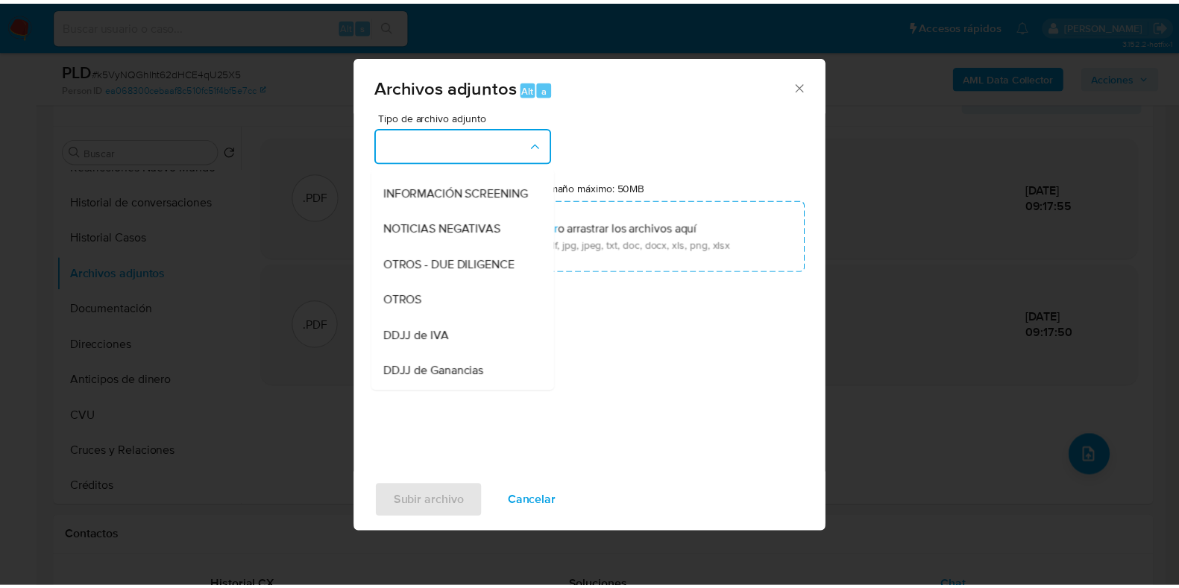
scroll to position [182, 0]
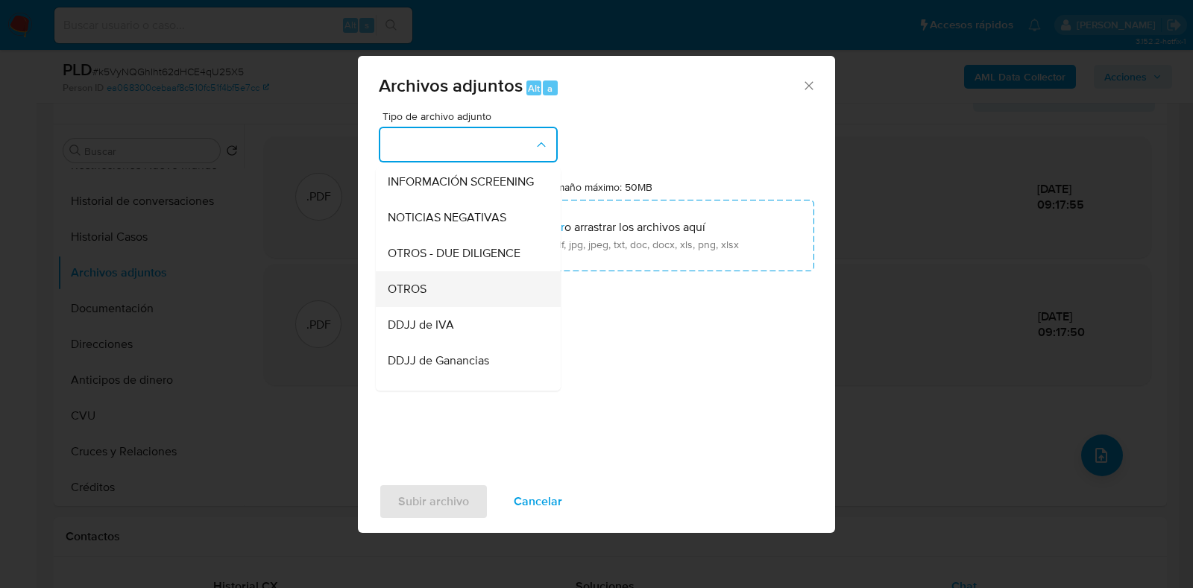
click at [488, 307] on div "OTROS" at bounding box center [464, 289] width 152 height 36
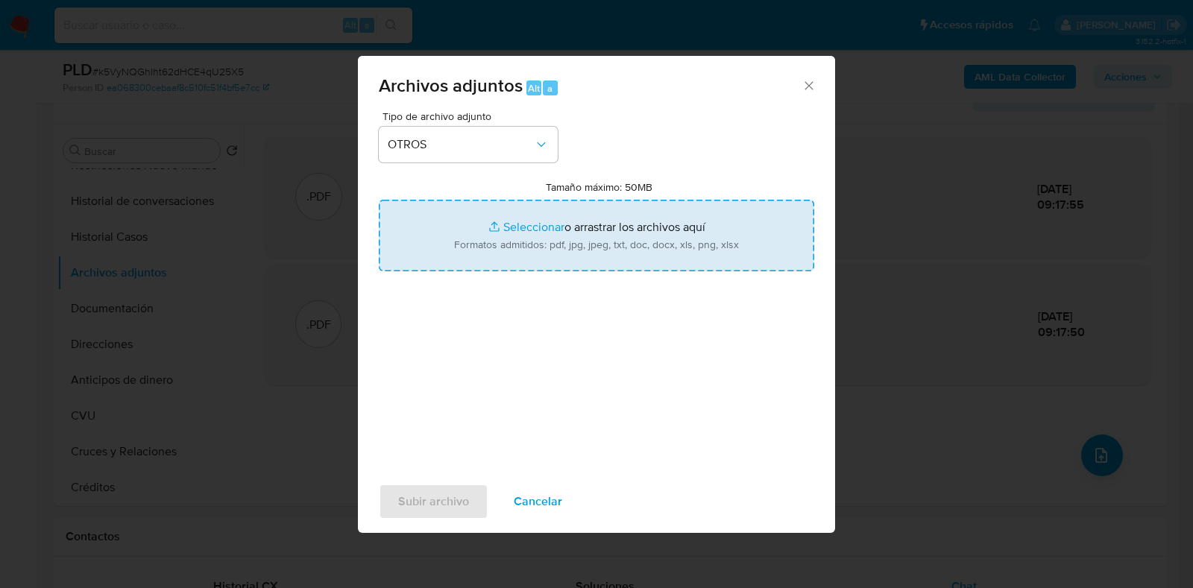
type input "C:\fakepath\Comprobantes electronicos emitidos 2023.pdf"
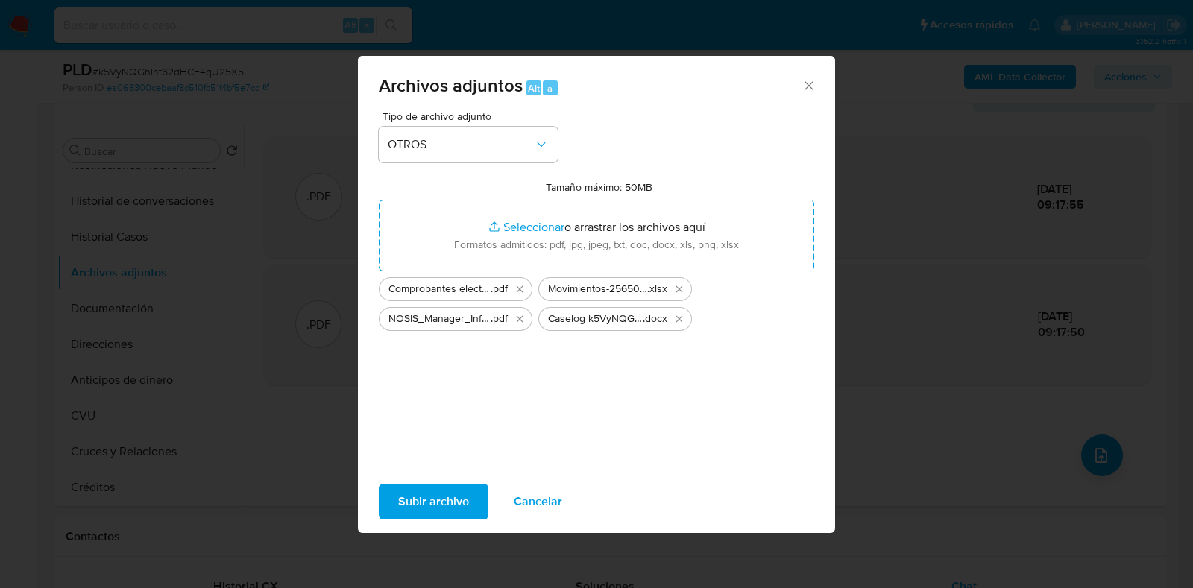
click at [464, 495] on span "Subir archivo" at bounding box center [433, 501] width 71 height 33
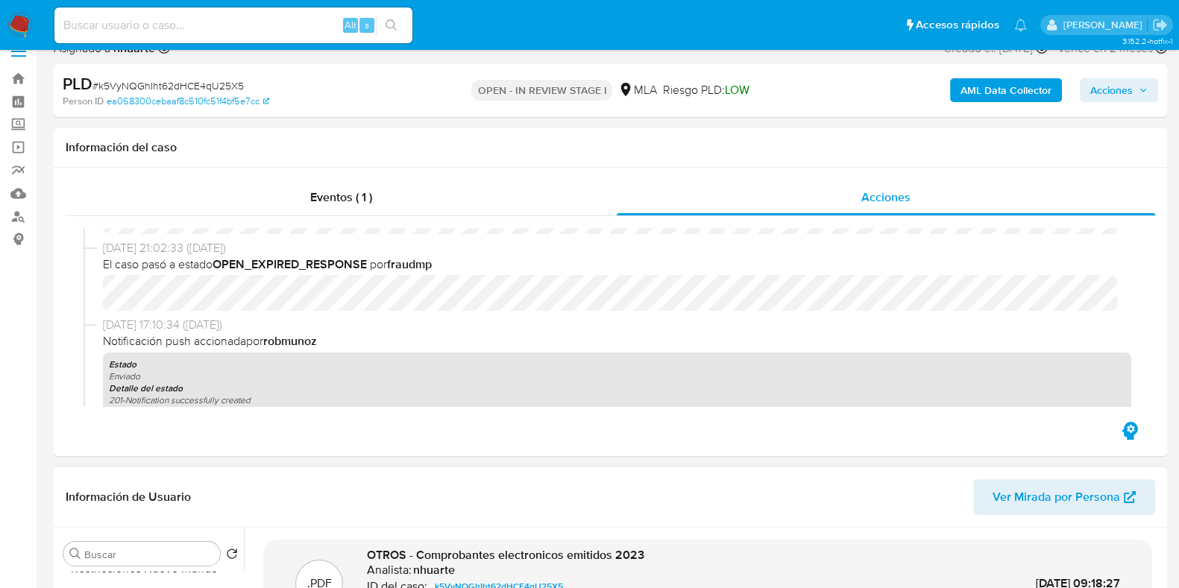
scroll to position [0, 0]
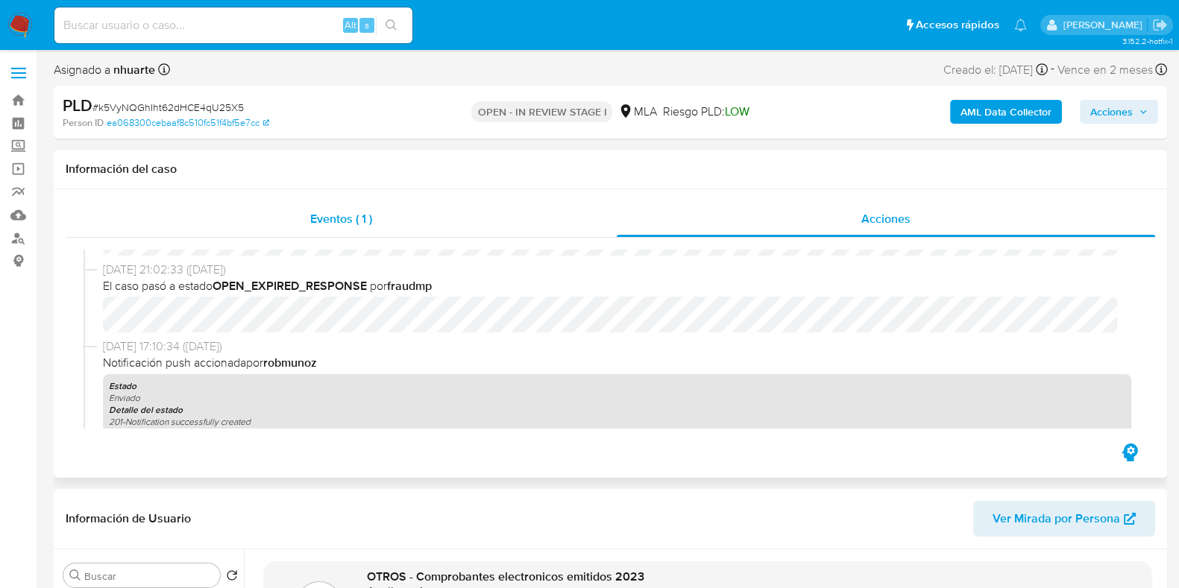
click at [343, 230] on div "Eventos ( 1 )" at bounding box center [341, 219] width 551 height 36
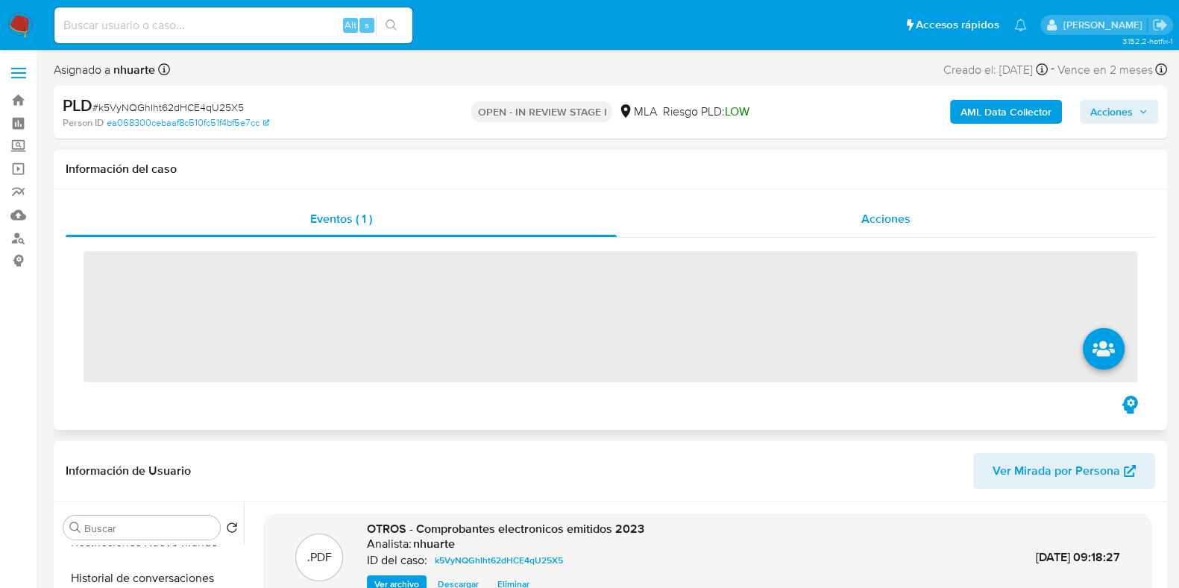
click at [894, 216] on span "Acciones" at bounding box center [885, 218] width 49 height 17
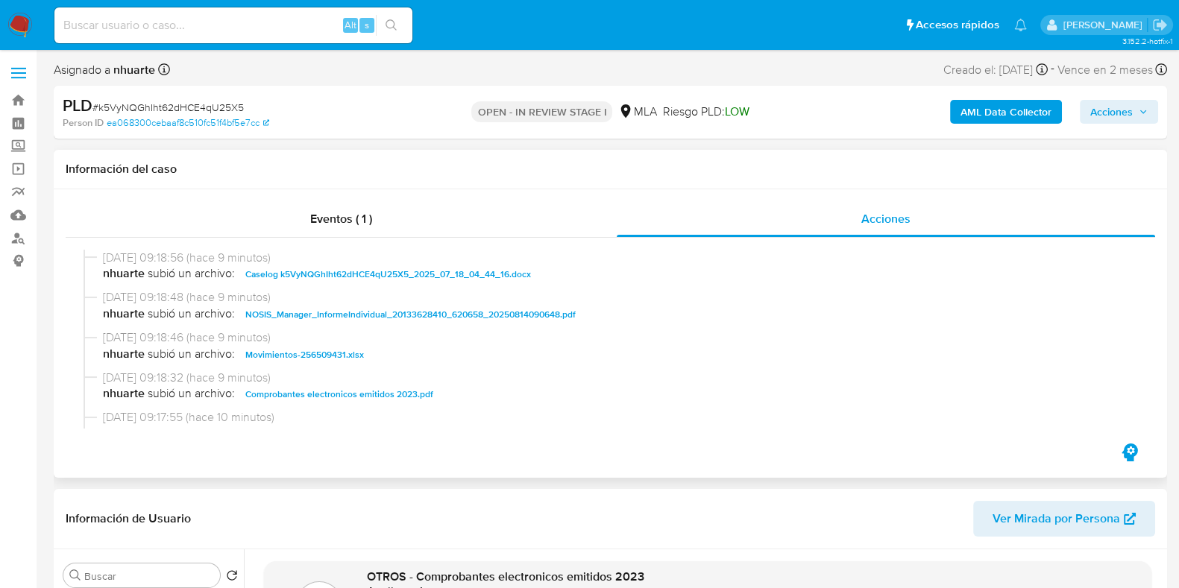
scroll to position [92, 0]
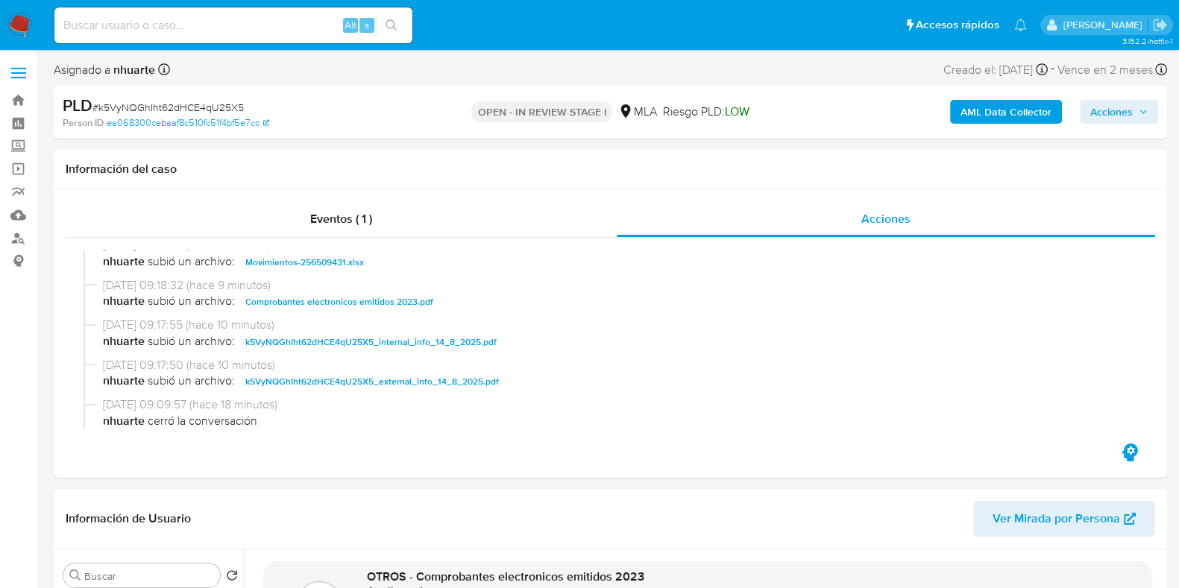
click at [1107, 106] on span "Acciones" at bounding box center [1111, 112] width 42 height 24
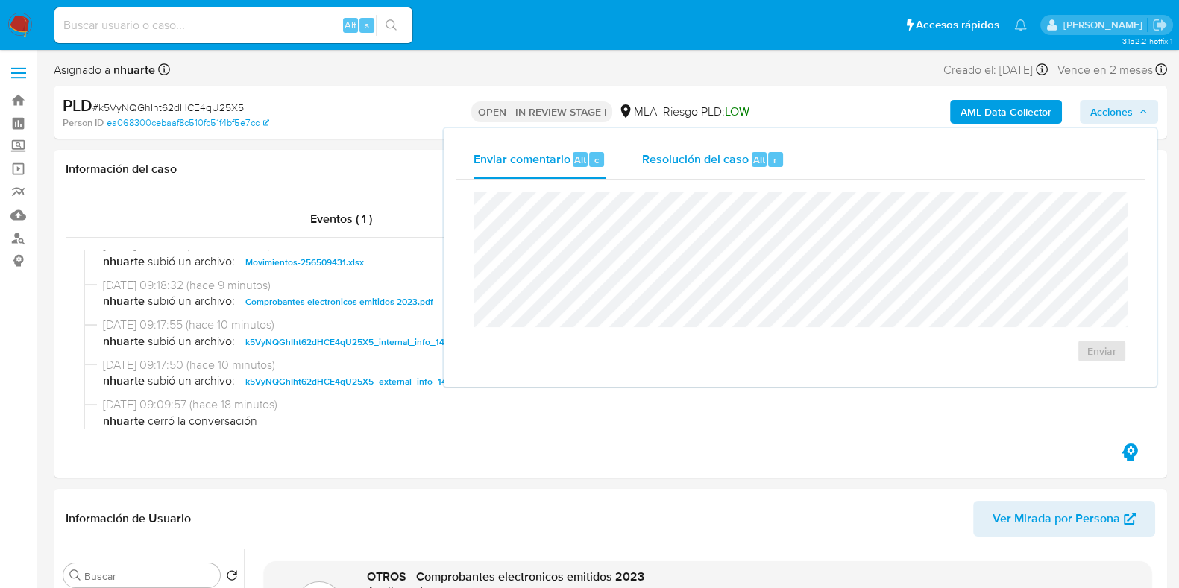
click at [668, 163] on span "Resolución del caso" at bounding box center [695, 159] width 107 height 17
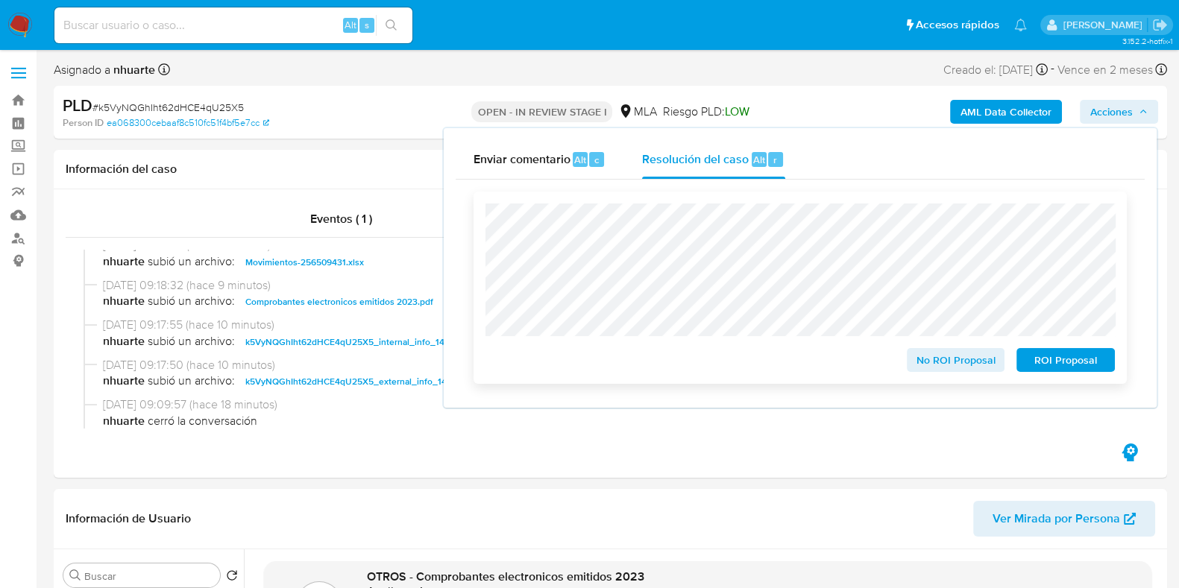
click at [935, 364] on span "No ROI Proposal" at bounding box center [956, 360] width 78 height 21
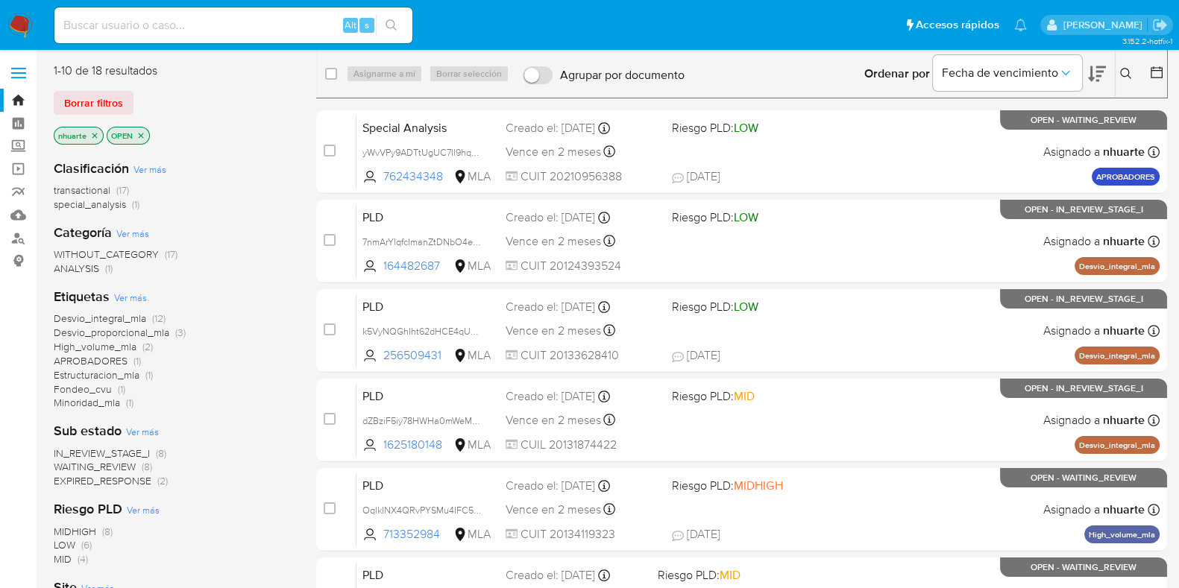
click at [93, 131] on icon "close-filter" at bounding box center [94, 135] width 9 height 9
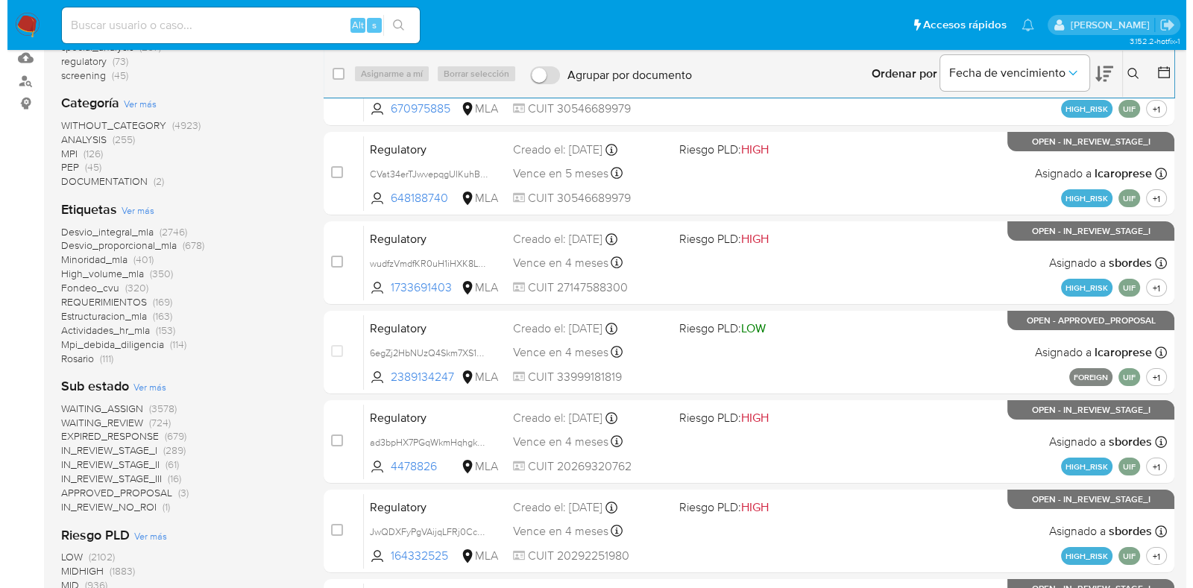
scroll to position [483, 0]
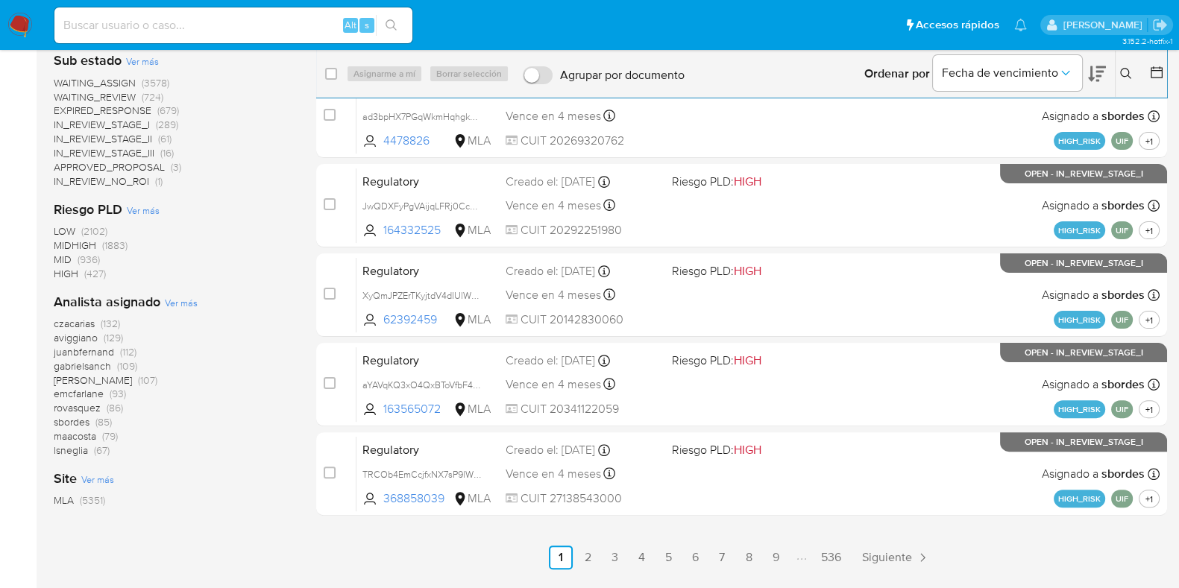
click at [183, 303] on span "Ver más" at bounding box center [181, 302] width 33 height 13
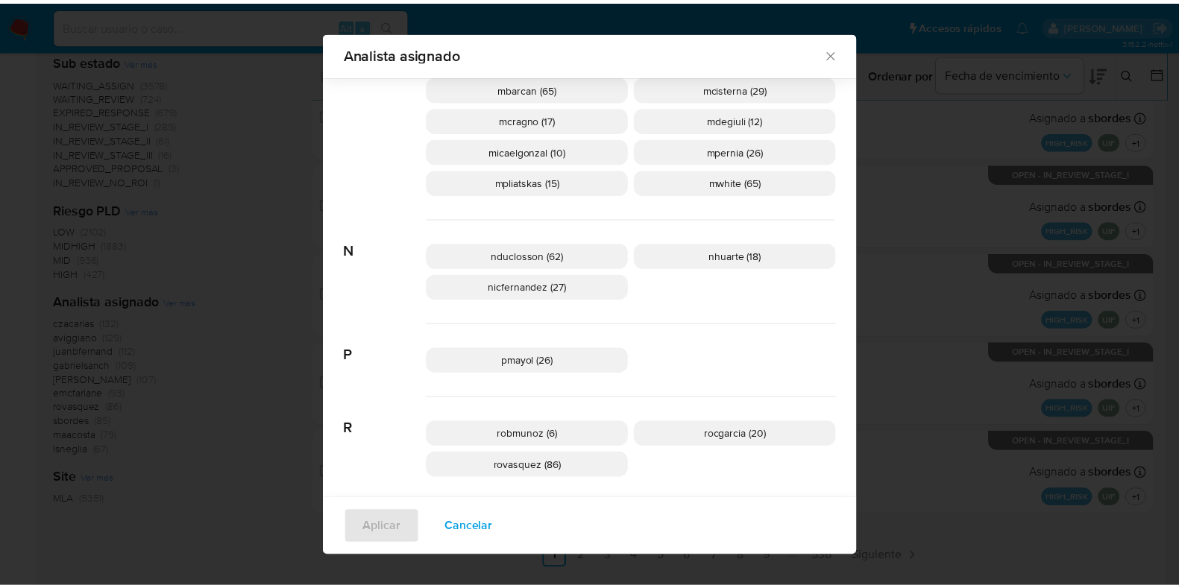
scroll to position [921, 0]
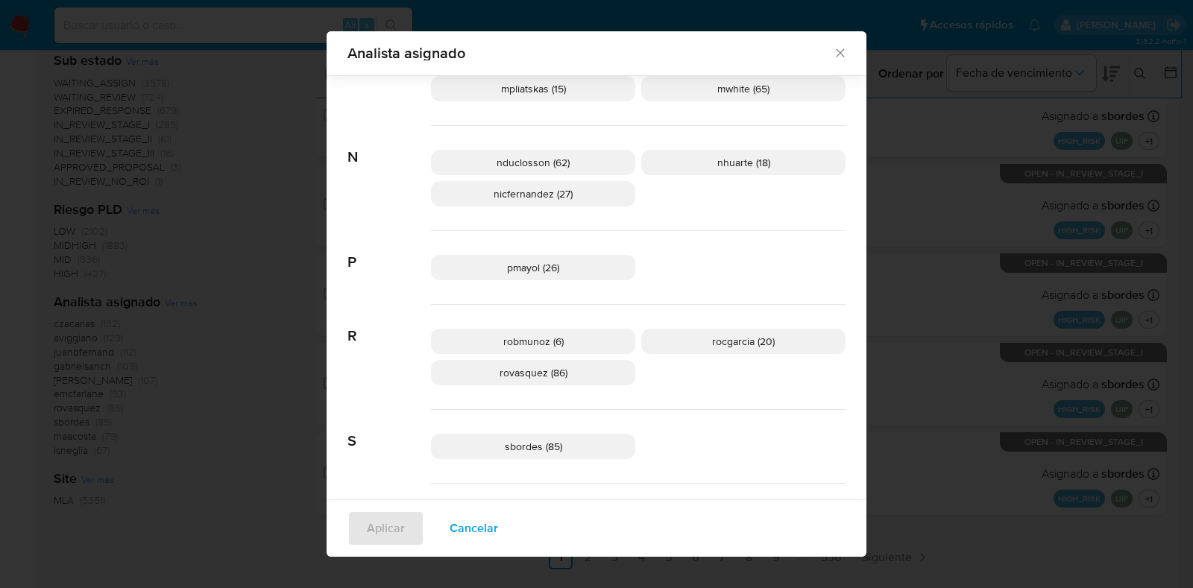
click at [836, 52] on icon "Cerrar" at bounding box center [840, 53] width 8 height 8
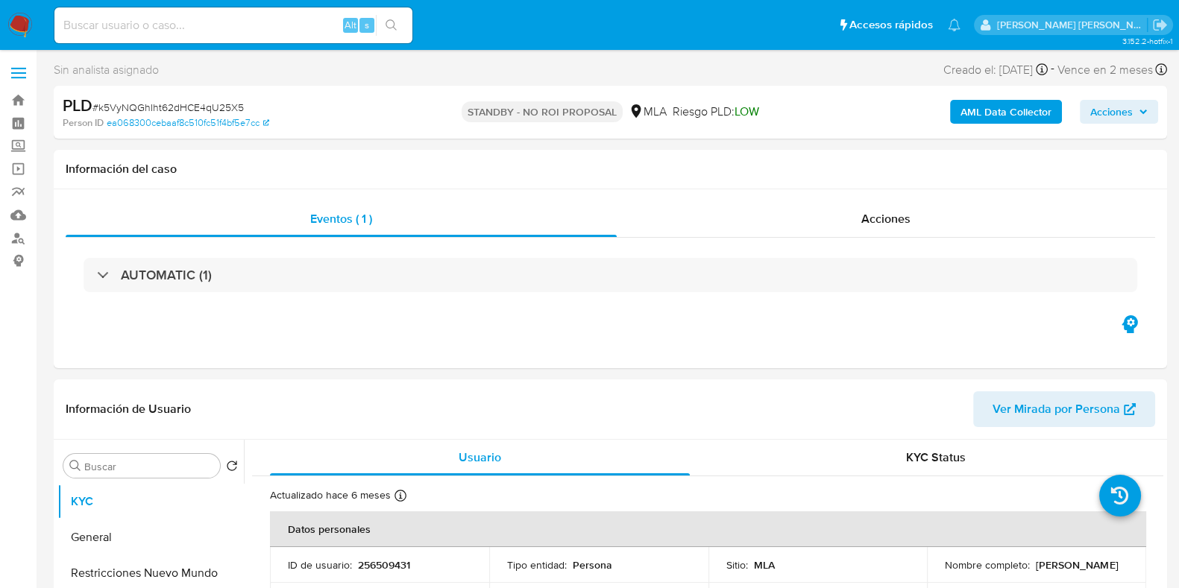
select select "10"
